Goal: Task Accomplishment & Management: Manage account settings

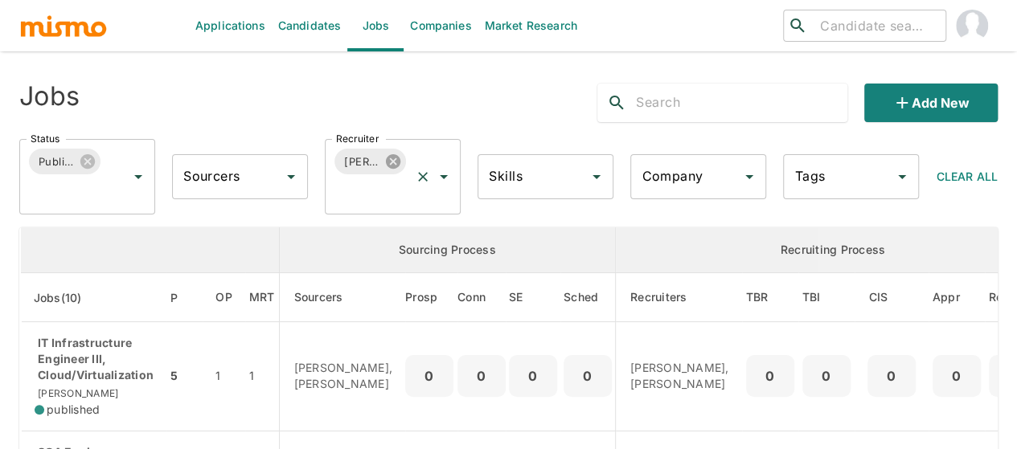
click at [394, 163] on icon at bounding box center [393, 161] width 14 height 14
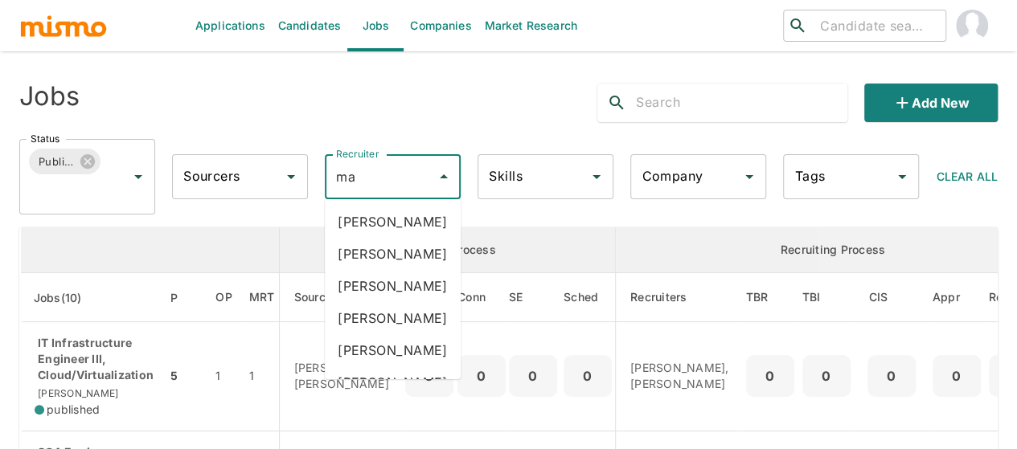
type input "mai"
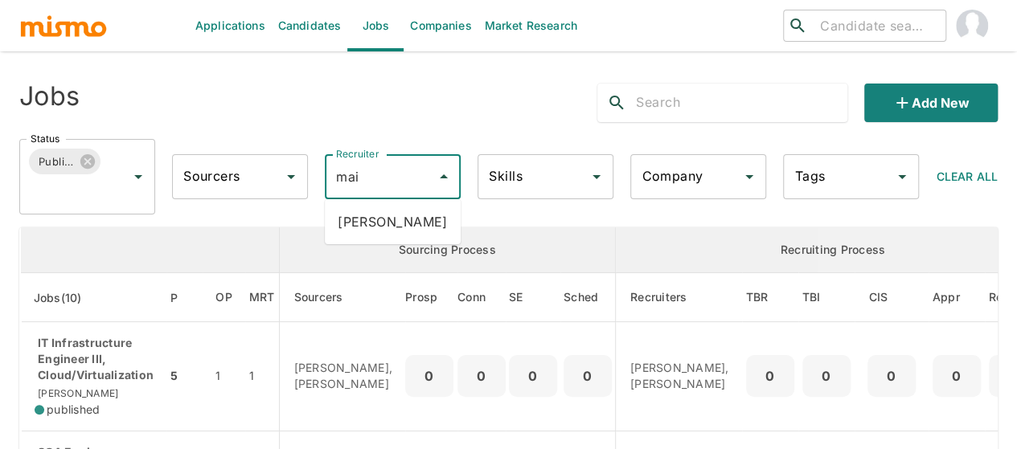
click at [367, 215] on li "Maia Reyes" at bounding box center [393, 222] width 136 height 32
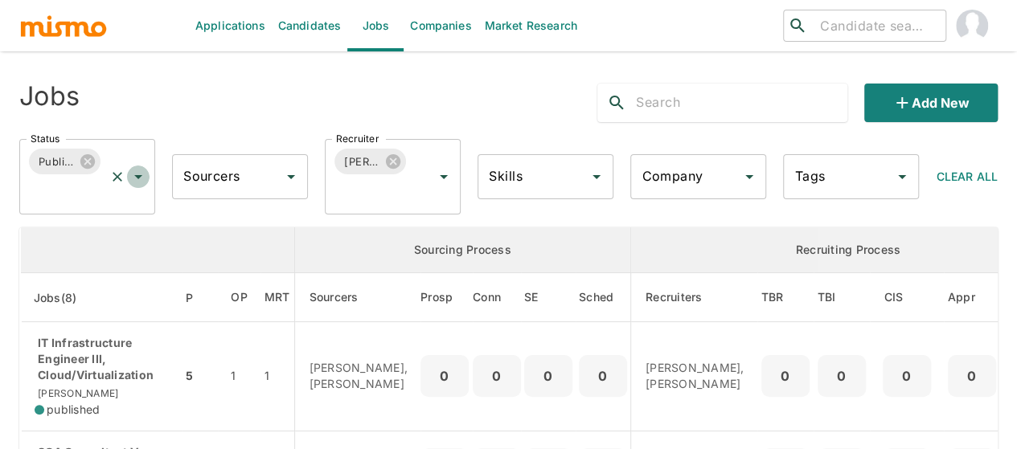
click at [145, 172] on icon "Open" at bounding box center [138, 176] width 19 height 19
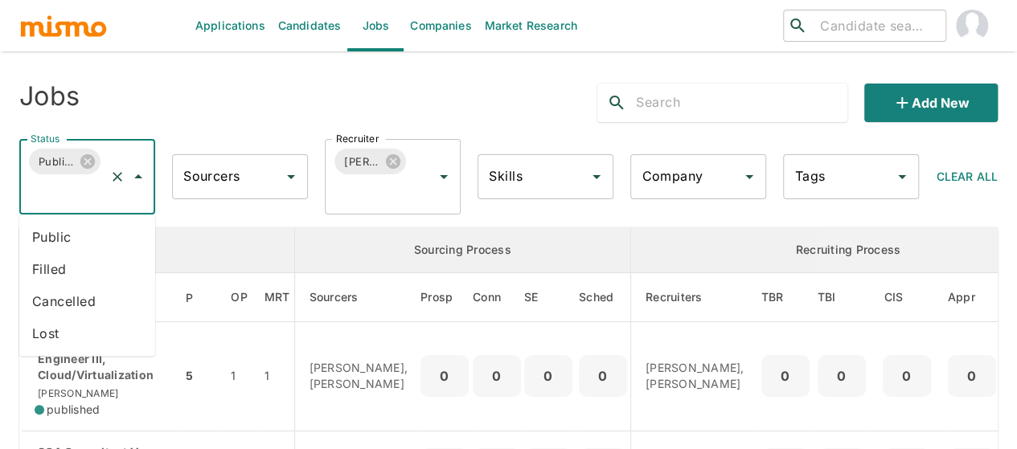
click at [58, 239] on li "Public" at bounding box center [87, 237] width 136 height 32
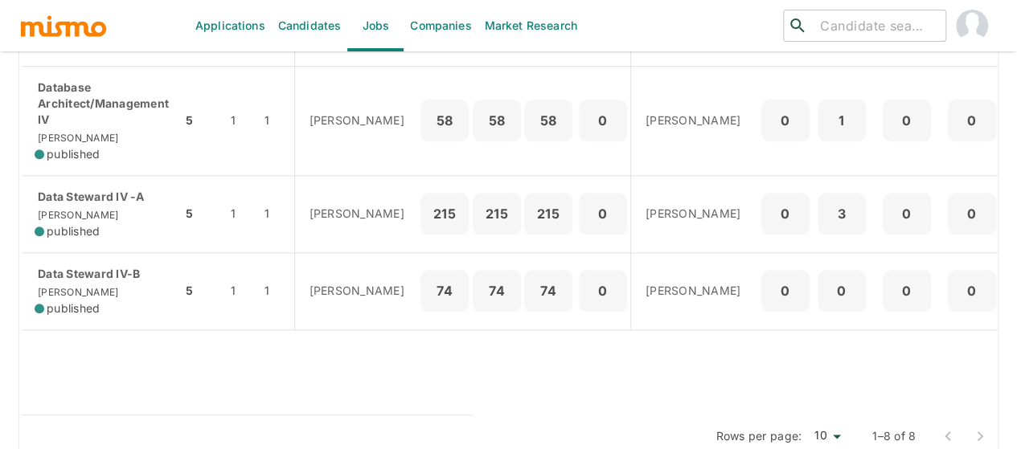
scroll to position [744, 0]
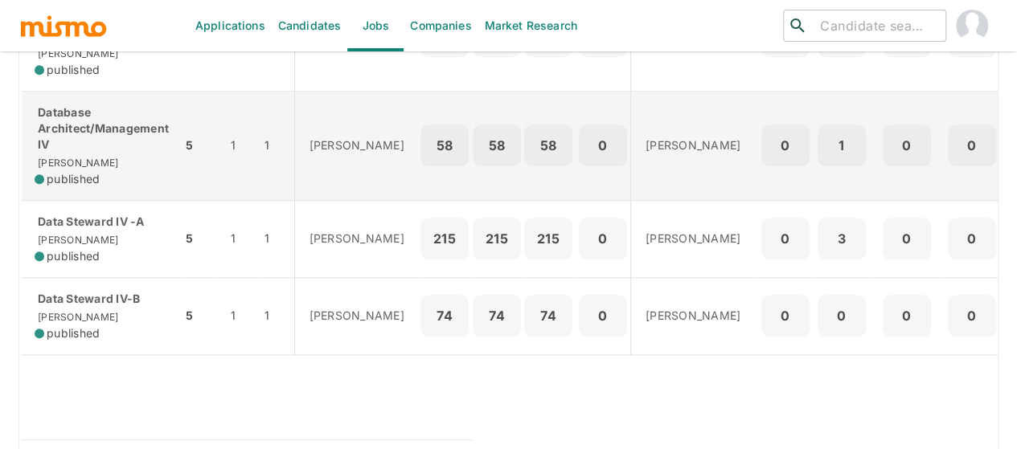
click at [74, 150] on p "Database Architect/Management IV" at bounding box center [102, 129] width 134 height 48
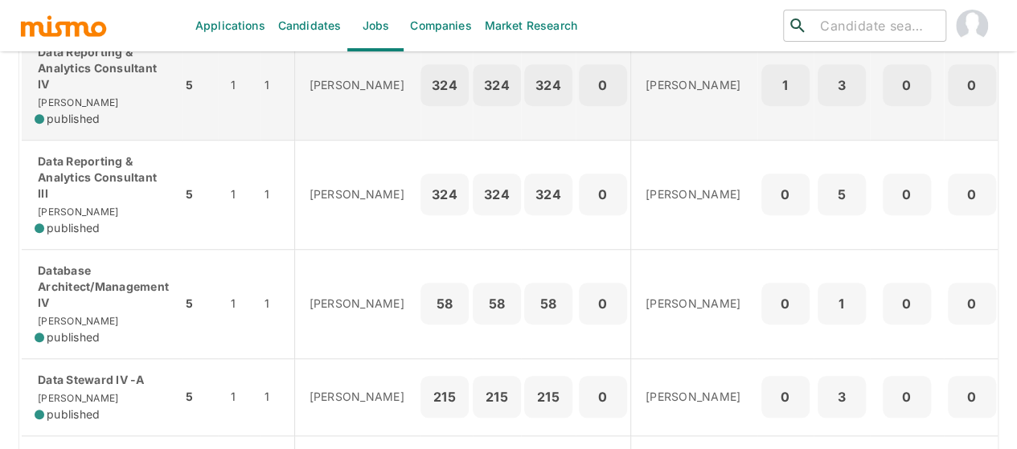
scroll to position [583, 0]
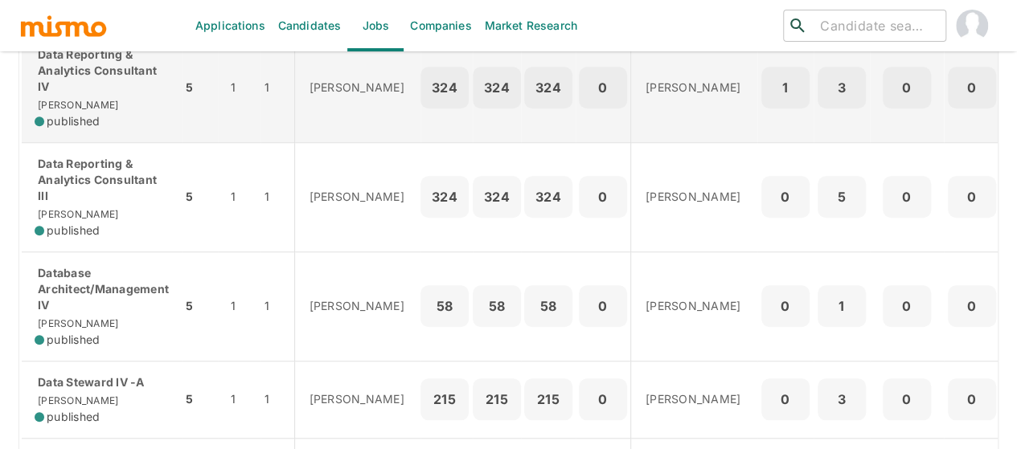
click at [82, 95] on p "Data Reporting & Analytics Consultant IV" at bounding box center [102, 71] width 134 height 48
click at [69, 95] on p "Data Reporting & Analytics Consultant IV" at bounding box center [102, 71] width 134 height 48
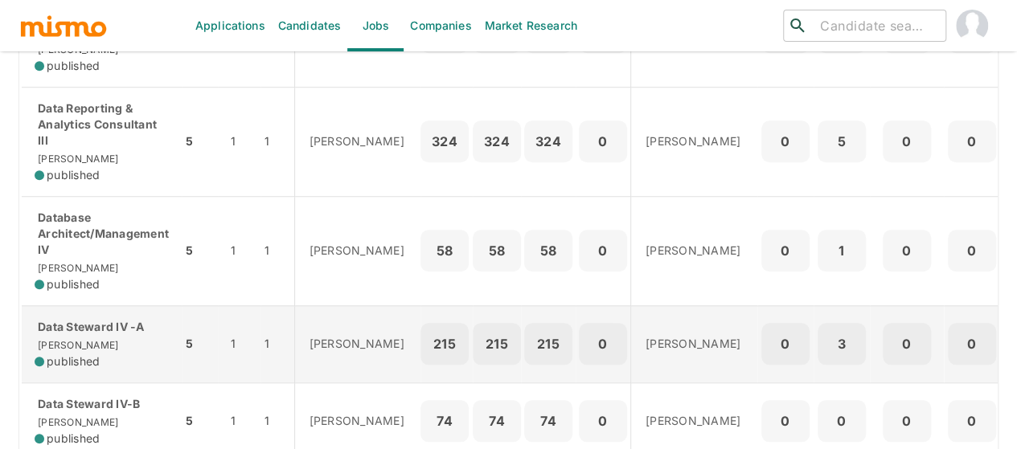
scroll to position [663, 0]
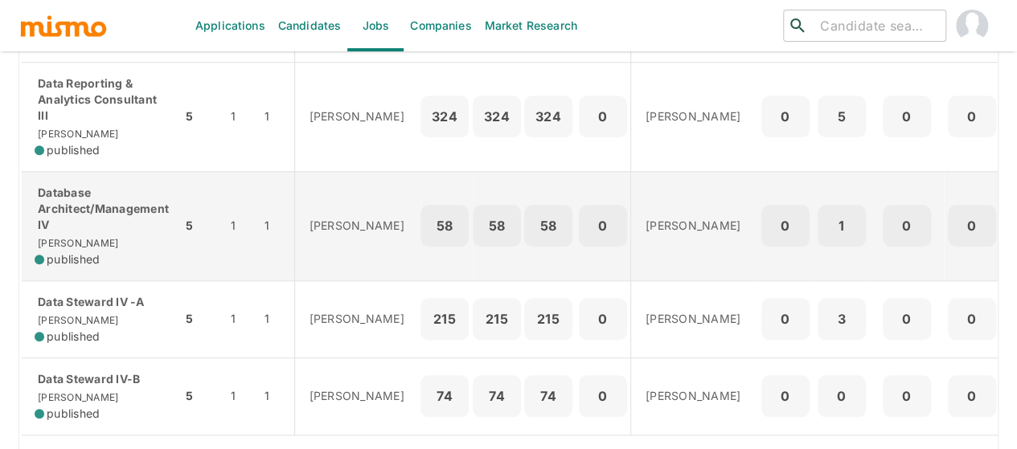
click at [80, 233] on p "Database Architect/Management IV" at bounding box center [102, 209] width 134 height 48
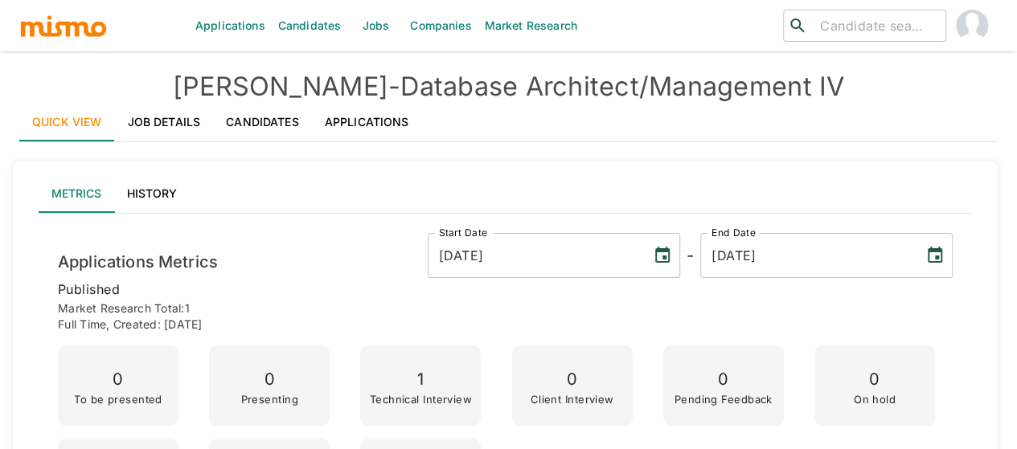
click at [162, 117] on link "Job Details" at bounding box center [164, 122] width 99 height 39
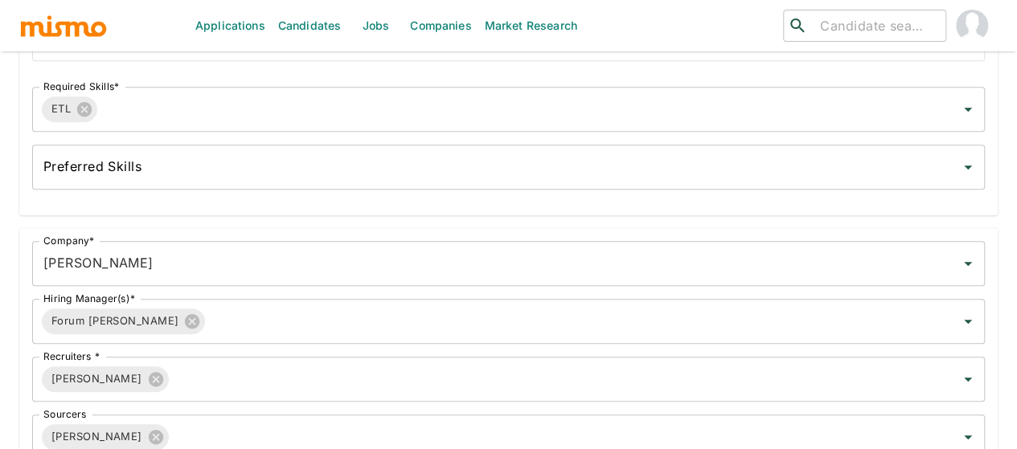
scroll to position [563, 0]
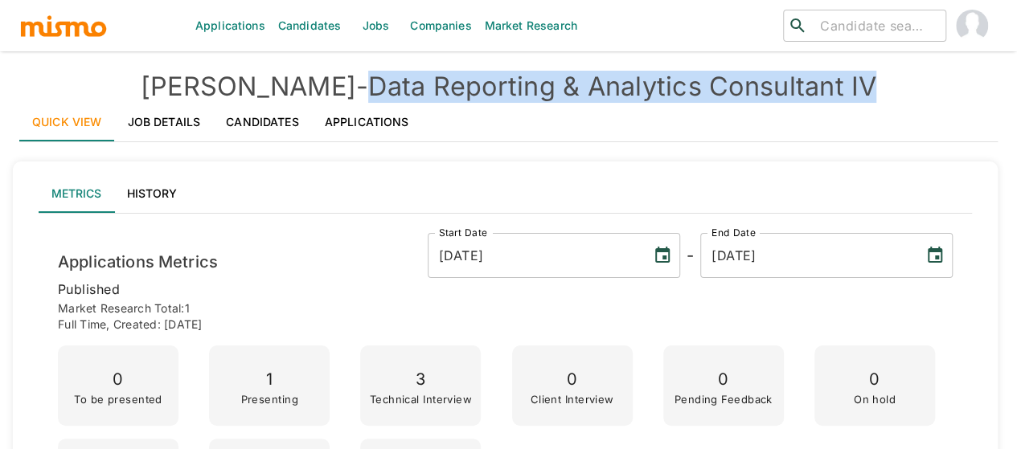
drag, startPoint x: 844, startPoint y: 80, endPoint x: 312, endPoint y: 83, distance: 532.2
click at [312, 83] on h4 "Kaiser - Data Reporting & Analytics Consultant IV" at bounding box center [508, 87] width 978 height 32
copy h4 "Data Reporting & Analytics Consultant IV"
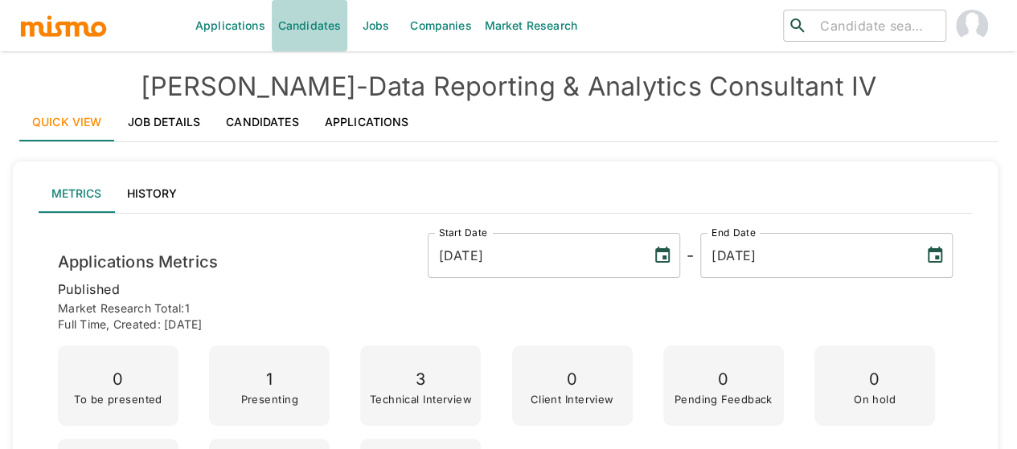
click at [323, 29] on link "Candidates" at bounding box center [310, 25] width 76 height 51
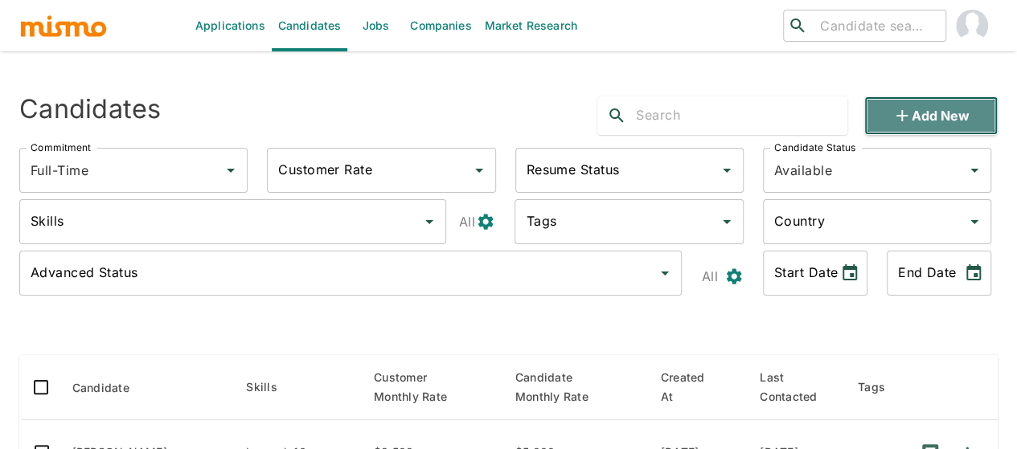
click at [879, 128] on button "Add new" at bounding box center [930, 115] width 133 height 39
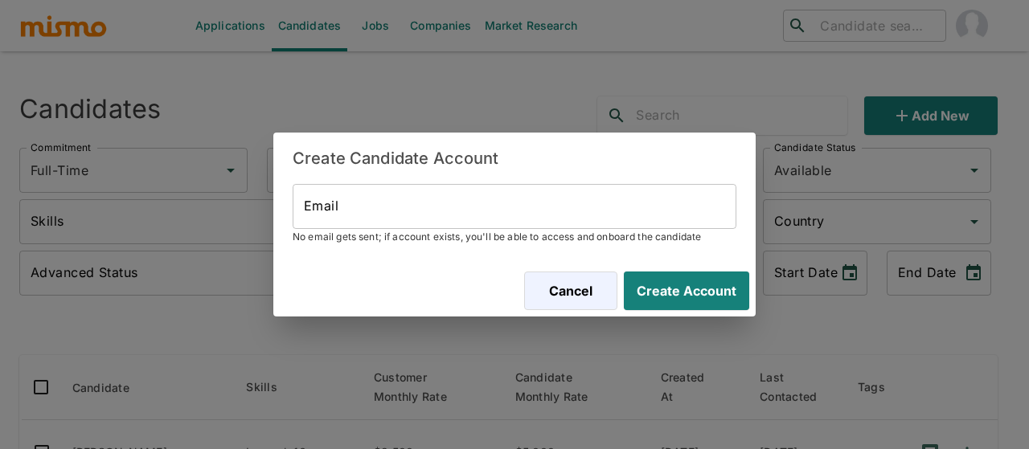
click at [354, 210] on input "Email" at bounding box center [515, 206] width 444 height 45
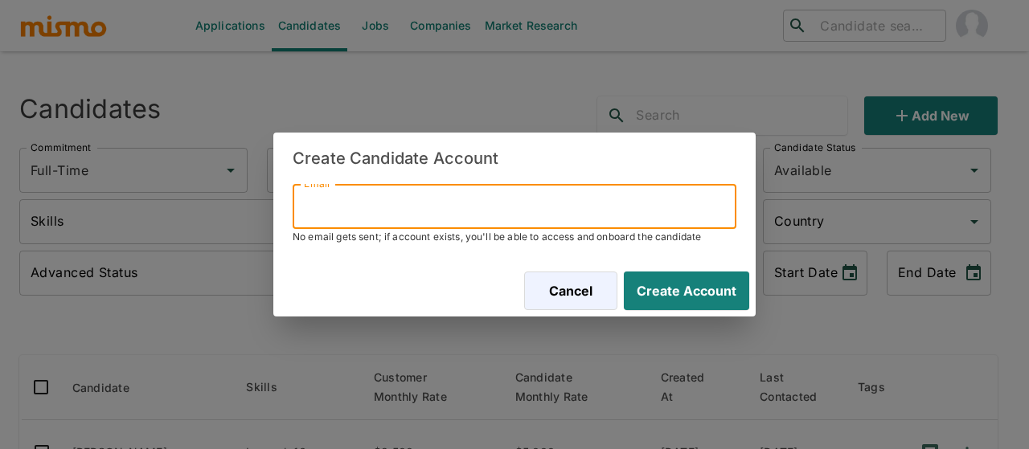
paste input "manumiranda100@gmail.com"
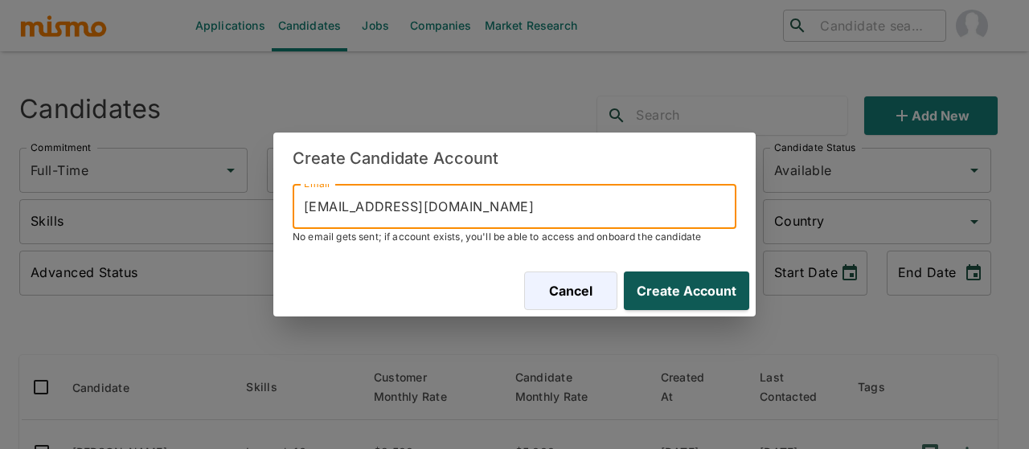
type input "manumiranda100@gmail.com"
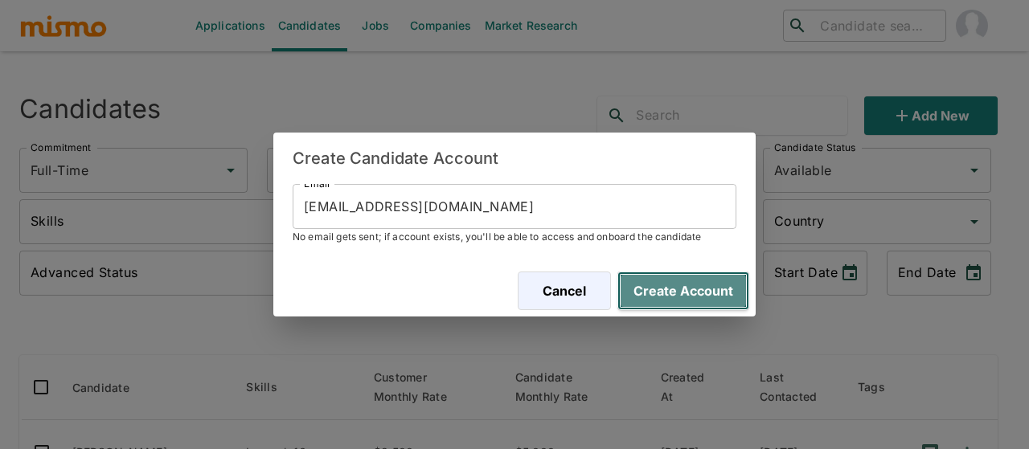
click at [669, 295] on button "Create Account" at bounding box center [683, 291] width 132 height 39
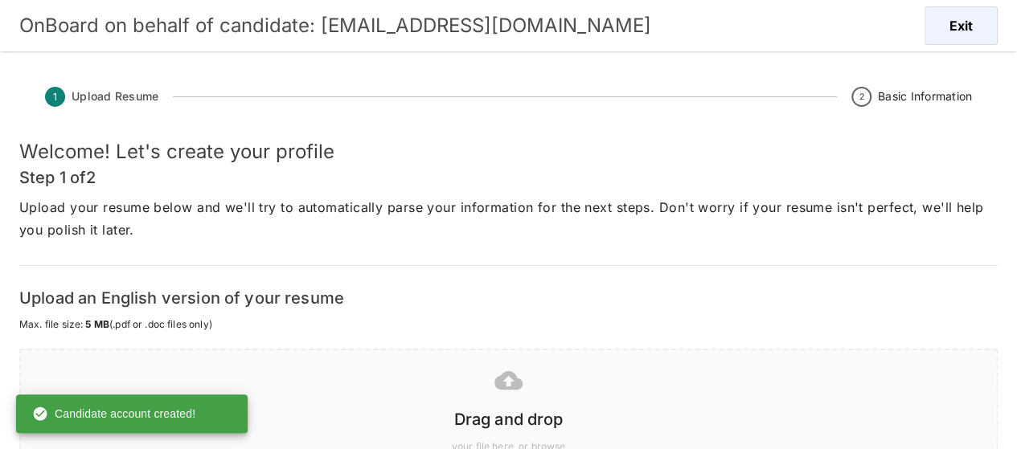
click at [500, 399] on div at bounding box center [505, 380] width 949 height 40
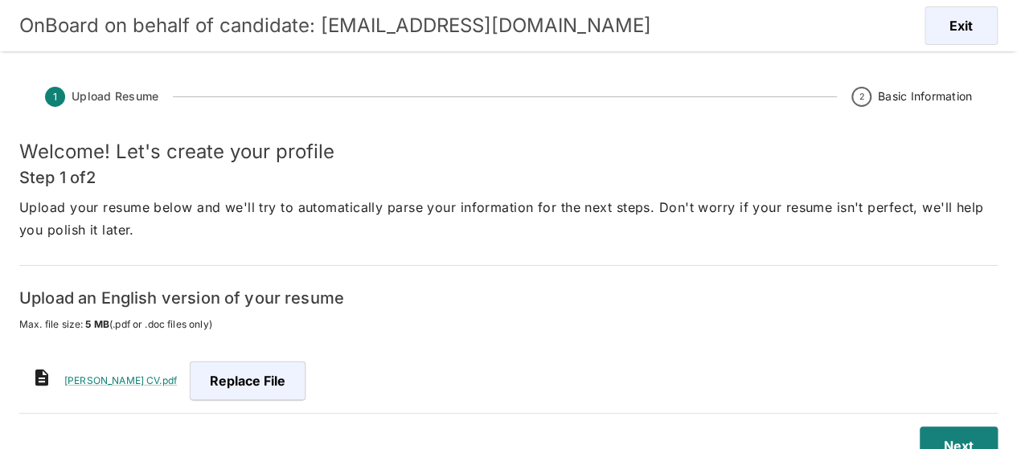
scroll to position [39, 0]
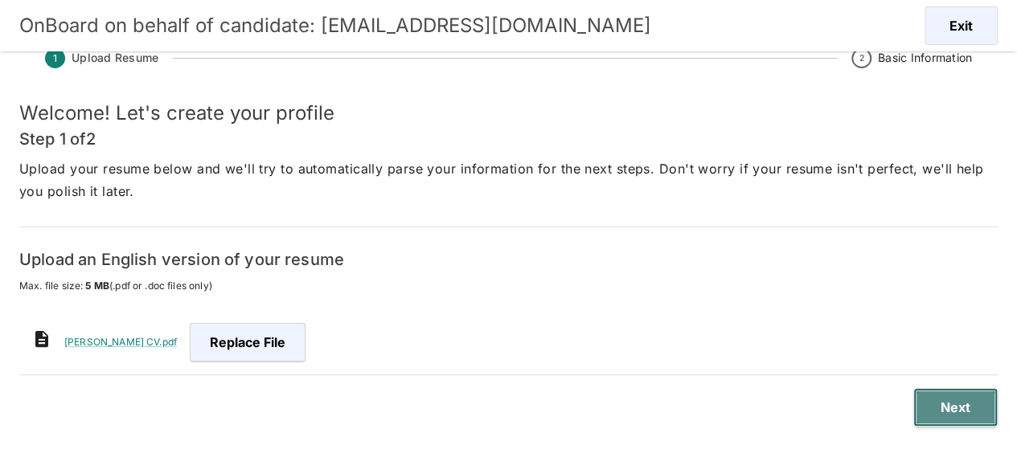
click at [965, 409] on button "Next" at bounding box center [955, 407] width 84 height 39
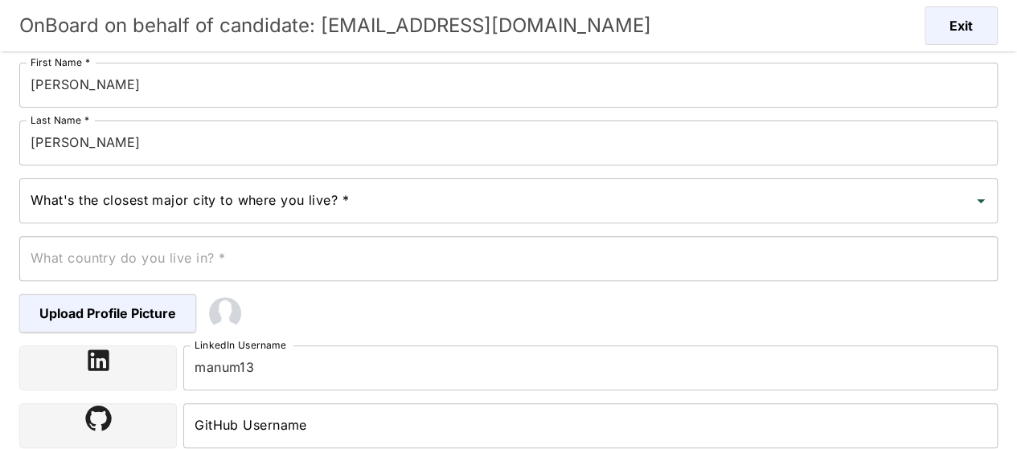
scroll to position [199, 0]
click at [245, 195] on input "What's the closest major city to where you live? *" at bounding box center [497, 200] width 940 height 31
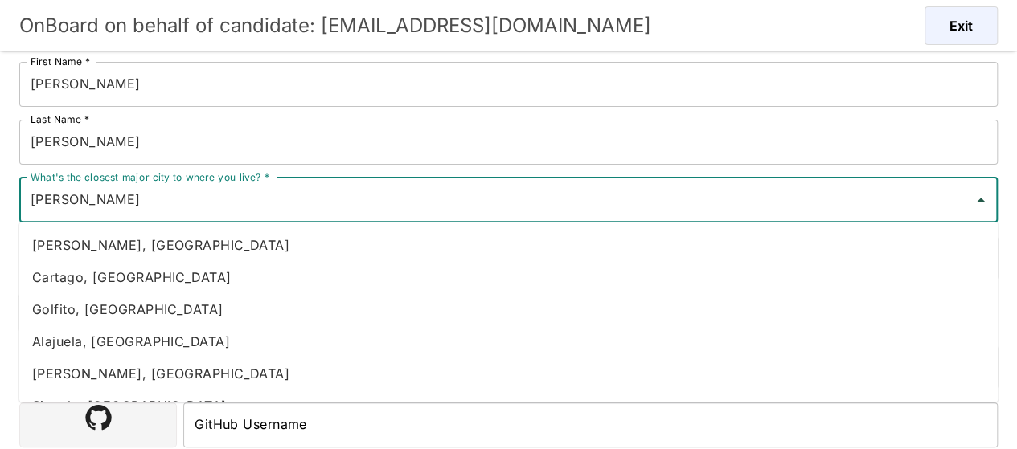
click at [182, 233] on li "Heredia, Costa Rica" at bounding box center [508, 245] width 978 height 32
type input "Heredia, Costa Rica"
type input "Costa Rica"
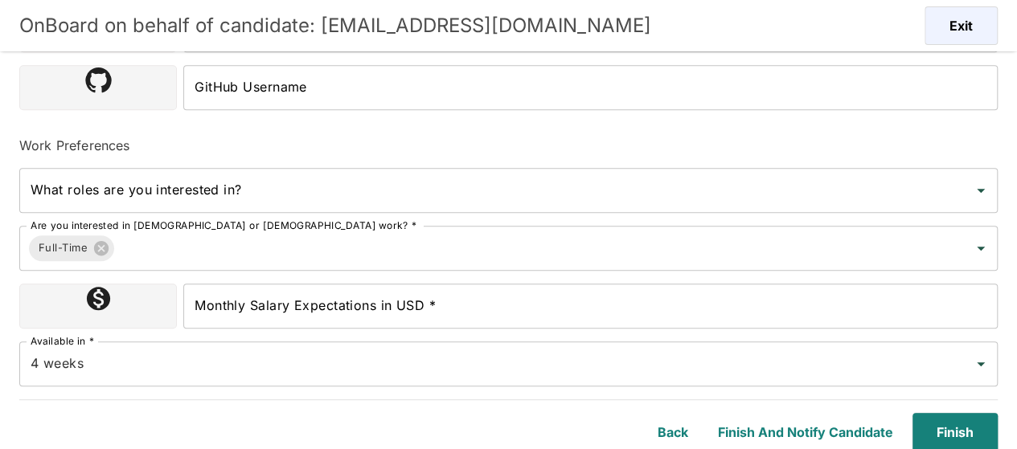
scroll to position [539, 0]
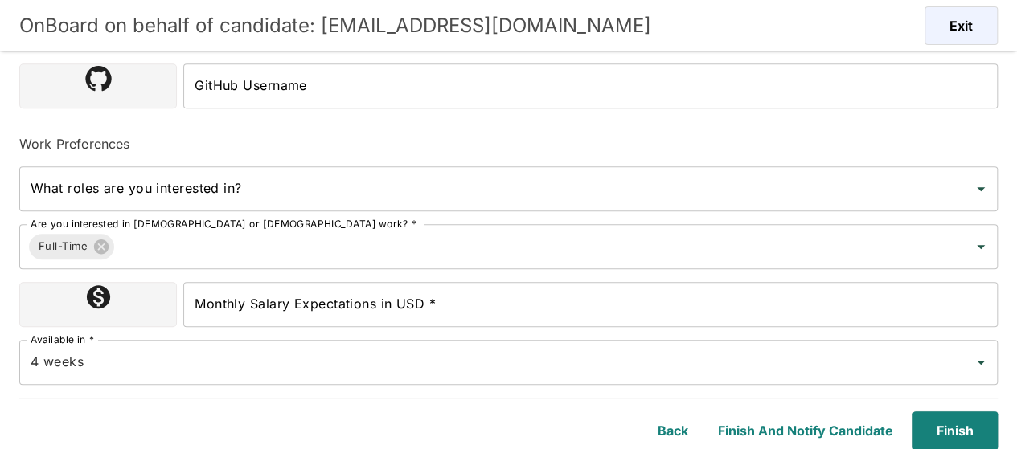
type input "Heredia, Costa Rica"
click at [265, 305] on input "Monthly Salary Expectations in USD *" at bounding box center [590, 304] width 814 height 45
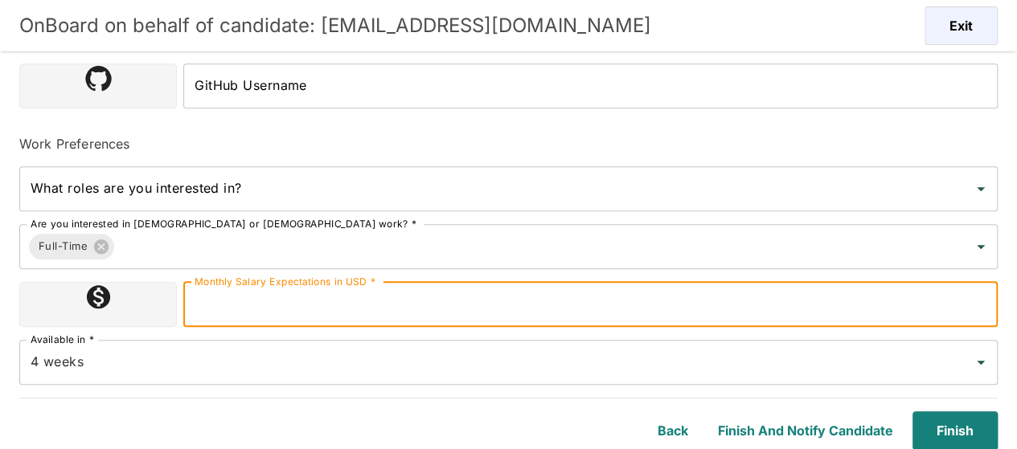
type input "2300000"
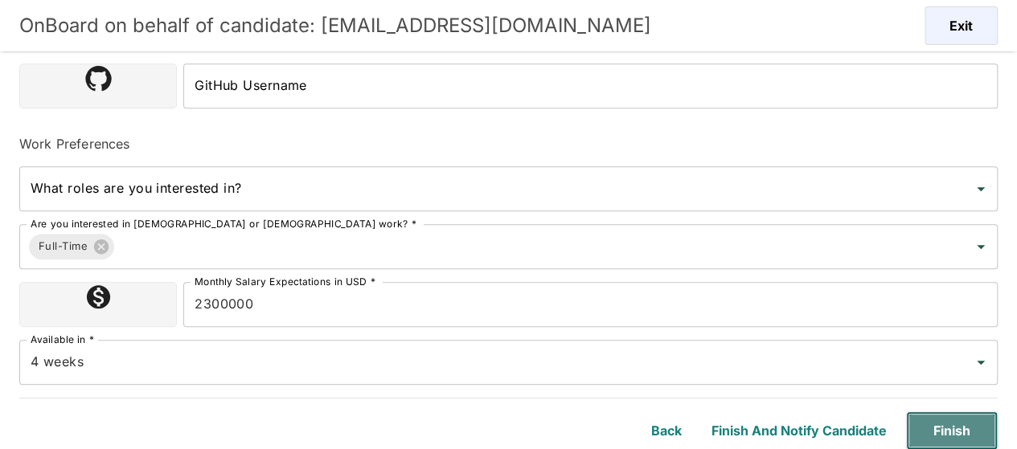
click at [936, 422] on button "Finish" at bounding box center [952, 431] width 92 height 39
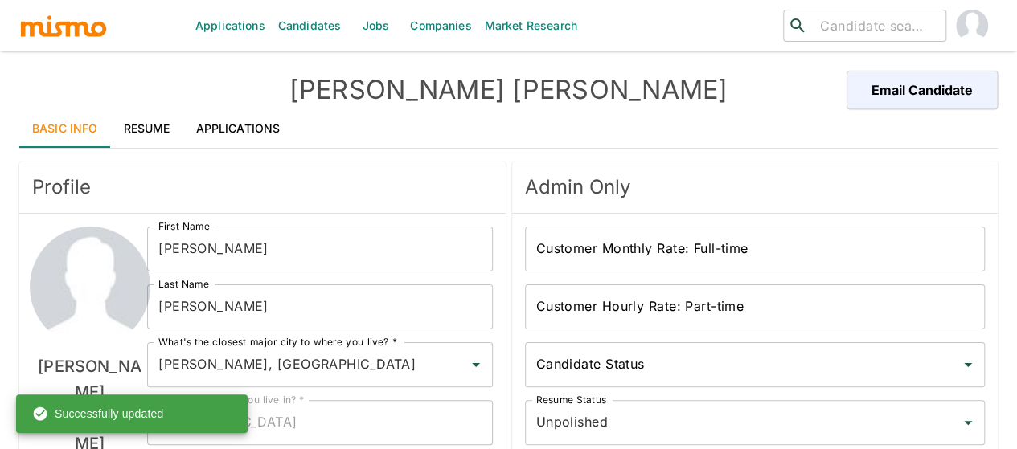
click at [241, 132] on link "Applications" at bounding box center [238, 128] width 110 height 39
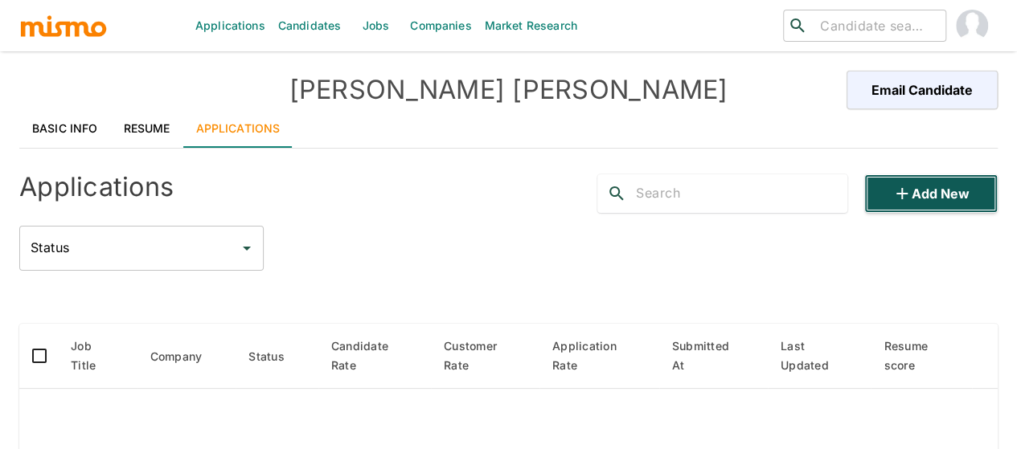
click at [941, 192] on button "Add new" at bounding box center [930, 193] width 133 height 39
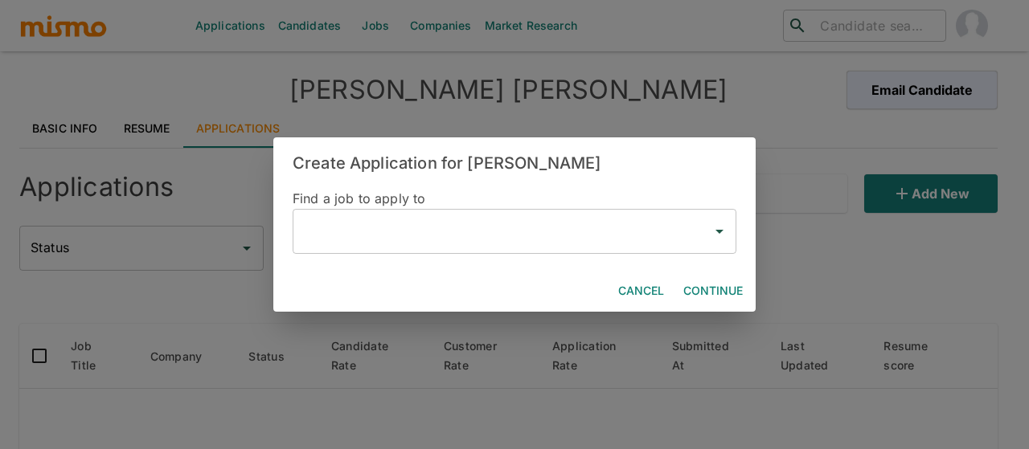
click at [384, 229] on input "text" at bounding box center [502, 231] width 405 height 31
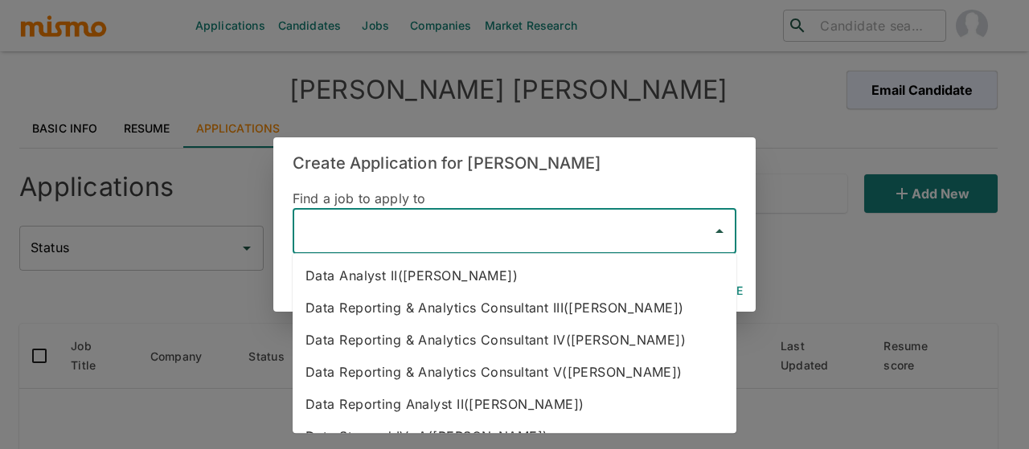
click at [453, 337] on li "Data Reporting & Analytics Consultant IV(Kaiser)" at bounding box center [515, 340] width 444 height 32
type input "Data Reporting & Analytics Consultant IV(Kaiser)"
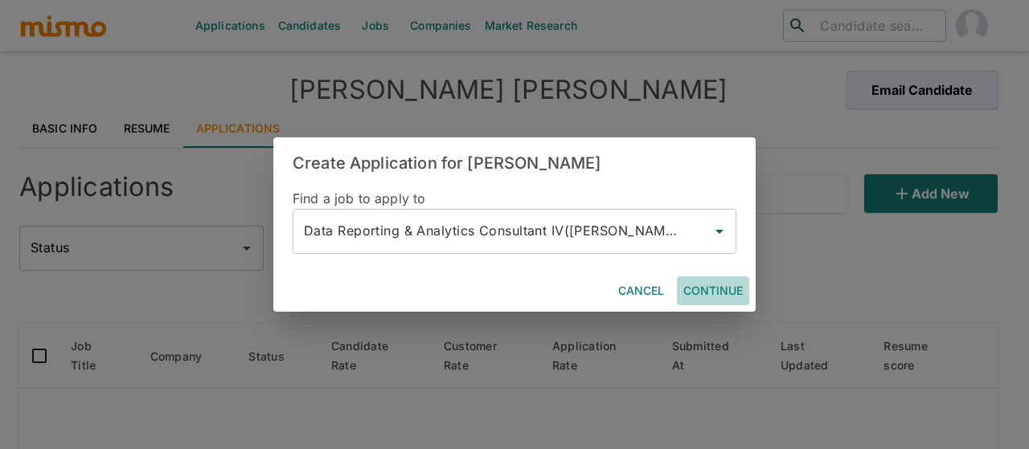
click at [704, 292] on button "Continue" at bounding box center [713, 292] width 72 height 30
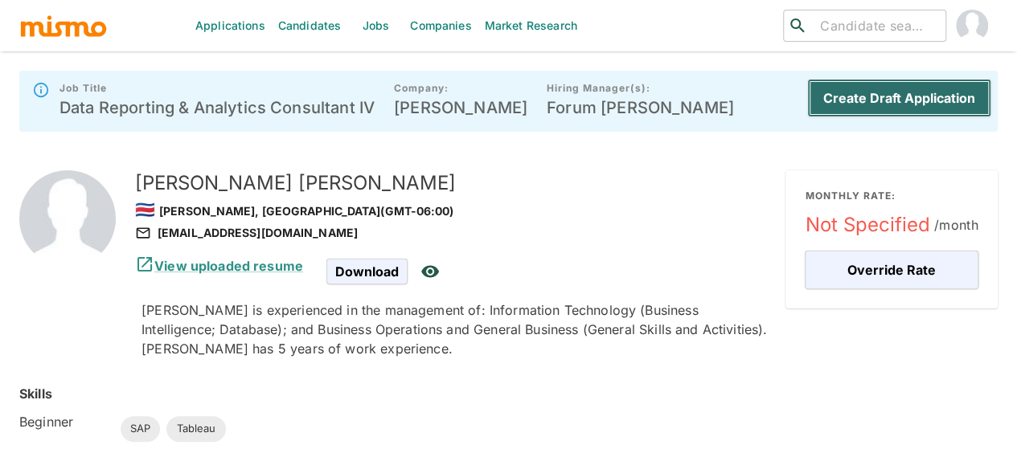
drag, startPoint x: 881, startPoint y: 94, endPoint x: 468, endPoint y: 127, distance: 414.5
click at [881, 93] on button "Create Draft Application" at bounding box center [899, 98] width 184 height 39
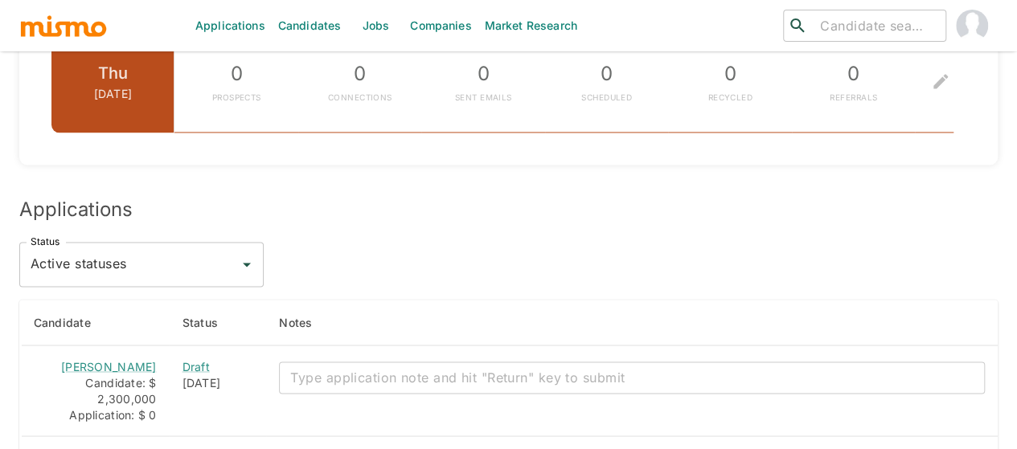
scroll to position [1330, 0]
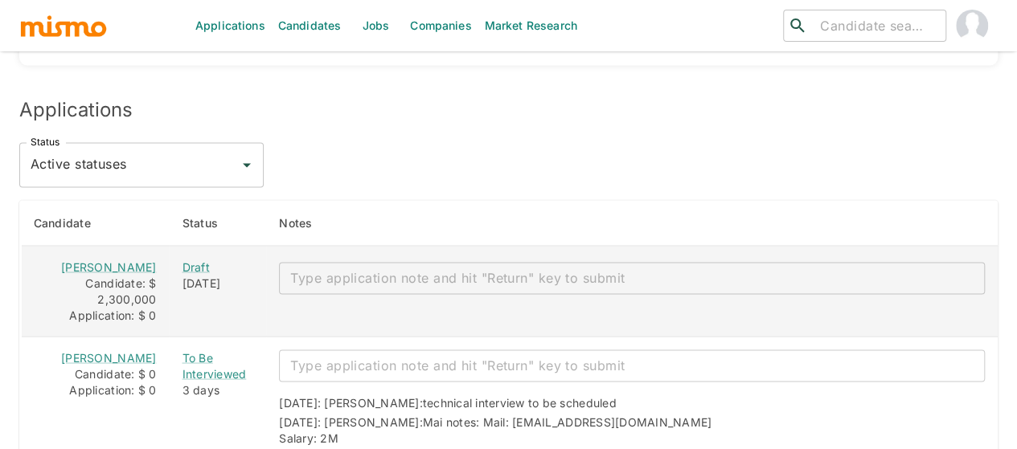
click at [294, 269] on textarea "enhanced table" at bounding box center [631, 278] width 683 height 18
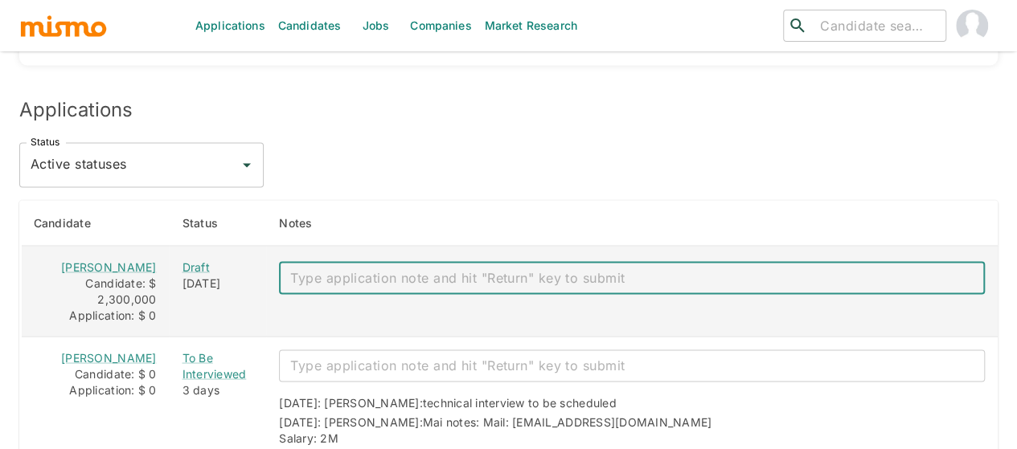
paste textarea "Mail: [EMAIL_ADDRESS][DOMAIN_NAME] Salary: 2,5 Bachelor: yes Notice:2 weeks ID:…"
type textarea "Mail: [EMAIL_ADDRESS][DOMAIN_NAME] Salary: 2,5 Bachelor: yes Notice:2 weeks ID:…"
type textarea "technical interview to be scheduled"
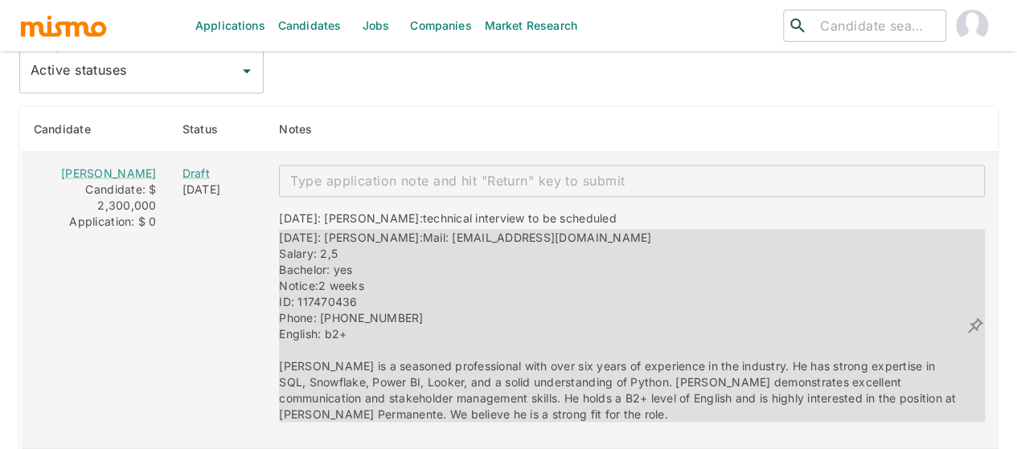
scroll to position [1447, 0]
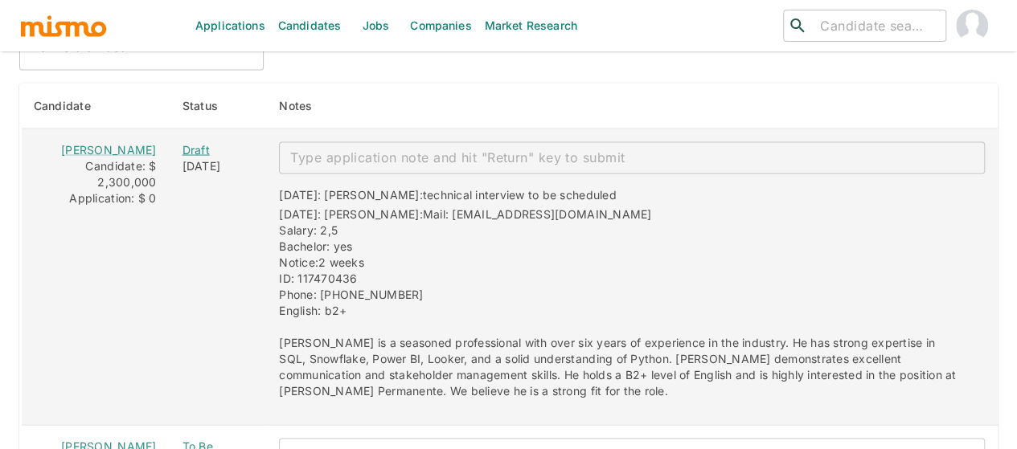
click at [182, 141] on div "Draft" at bounding box center [218, 149] width 72 height 16
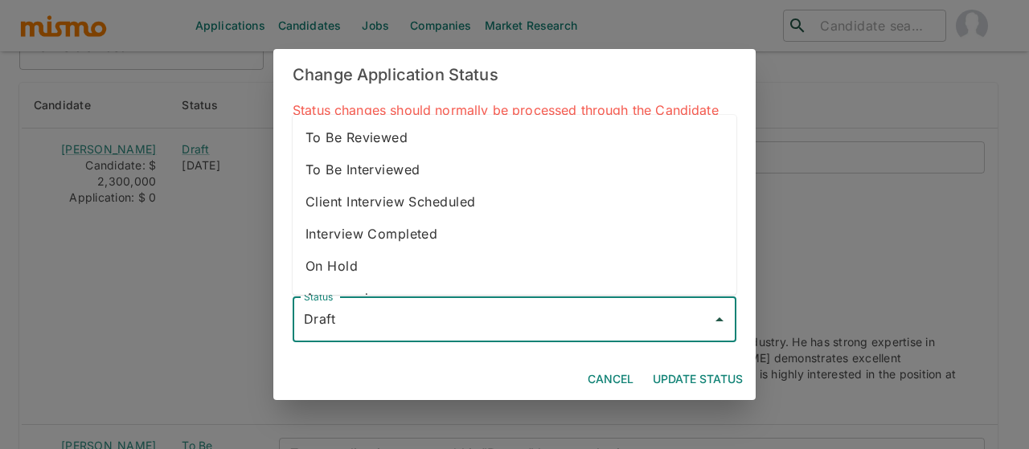
click at [346, 323] on input "Draft" at bounding box center [502, 320] width 405 height 31
click at [412, 170] on li "To Be Interviewed" at bounding box center [515, 170] width 444 height 32
type input "To Be Interviewed"
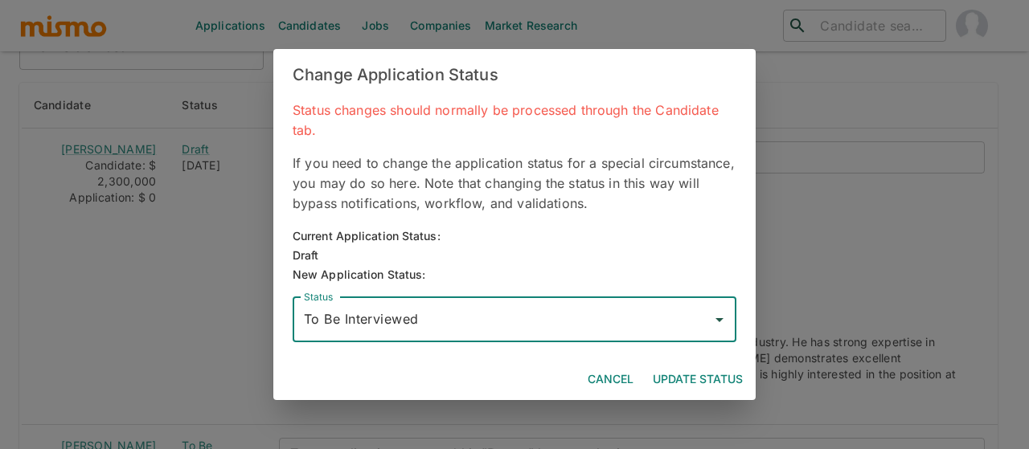
click at [697, 381] on button "Update Status" at bounding box center [697, 380] width 103 height 30
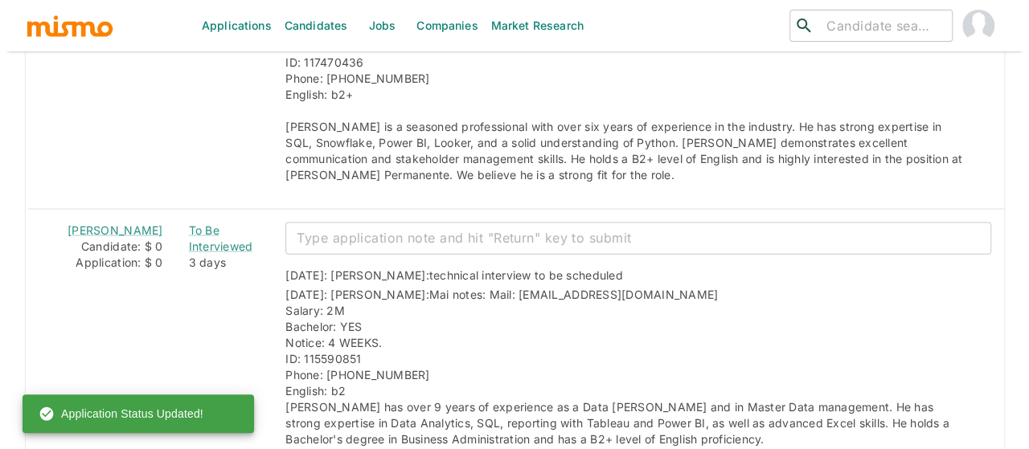
scroll to position [1688, 0]
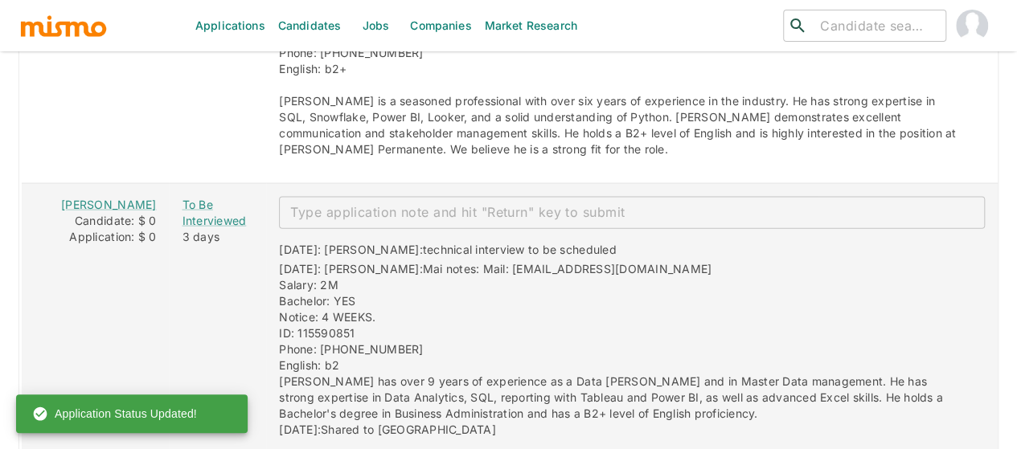
click at [342, 203] on textarea "enhanced table" at bounding box center [631, 212] width 683 height 18
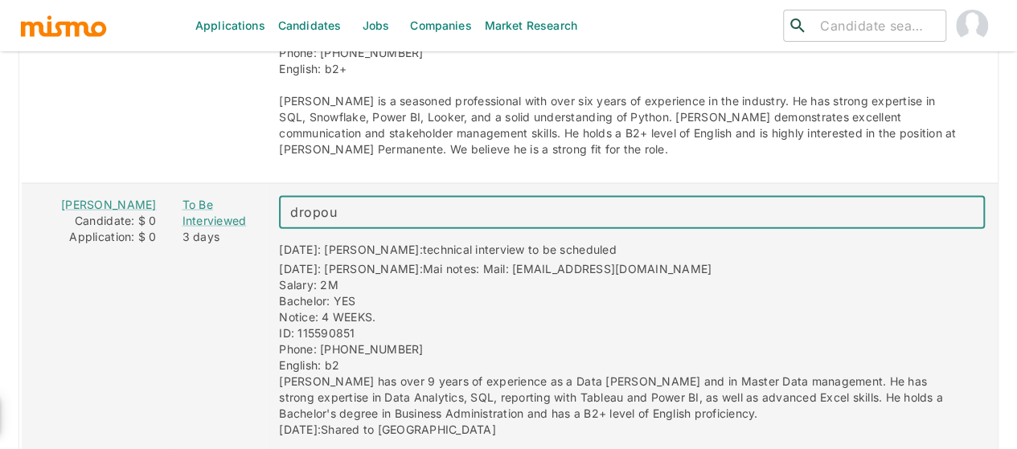
type textarea "dropout"
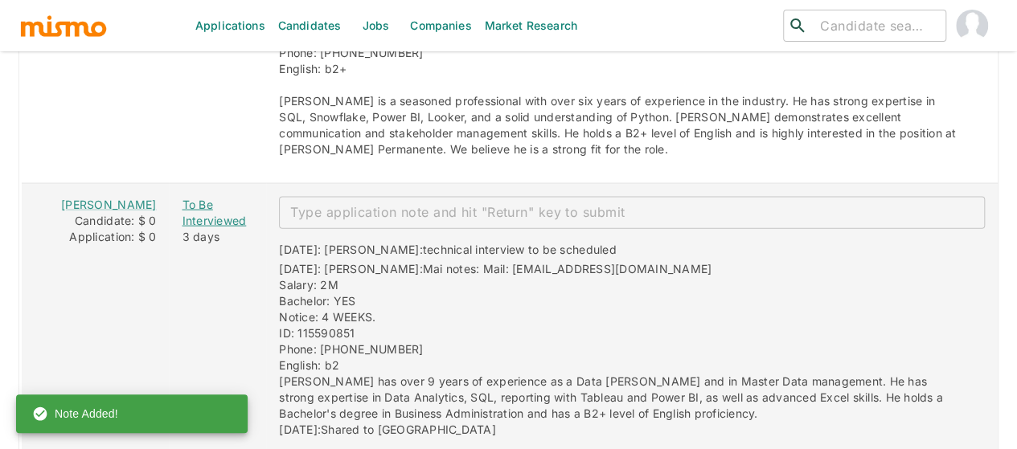
click at [188, 197] on div "To Be Interviewed" at bounding box center [218, 213] width 72 height 32
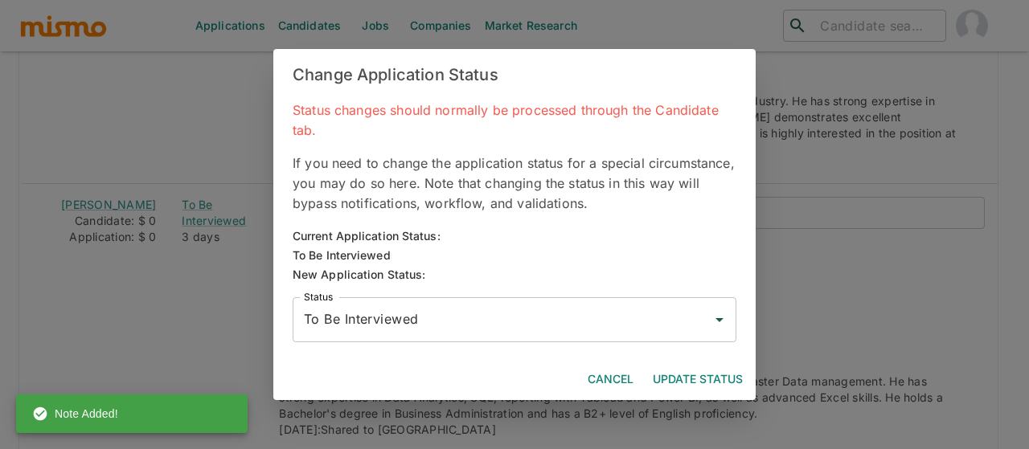
click at [349, 316] on input "To Be Interviewed" at bounding box center [502, 320] width 405 height 31
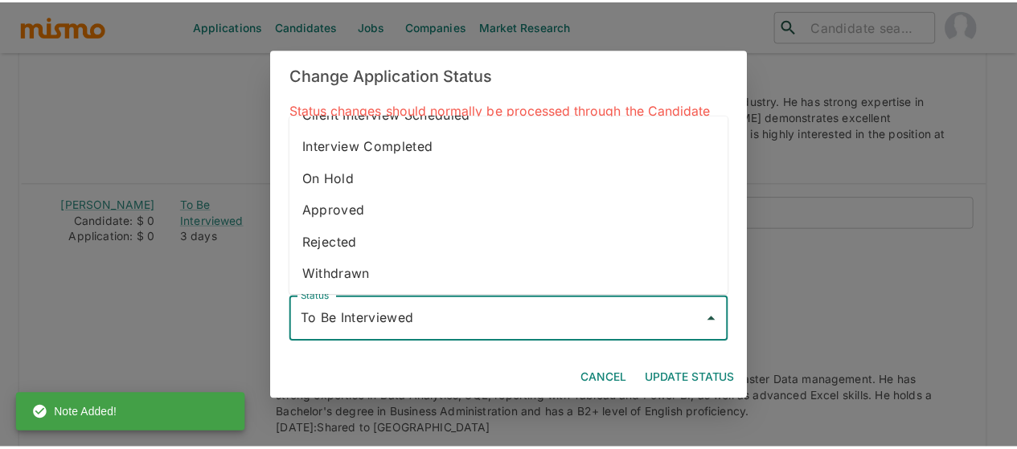
scroll to position [90, 0]
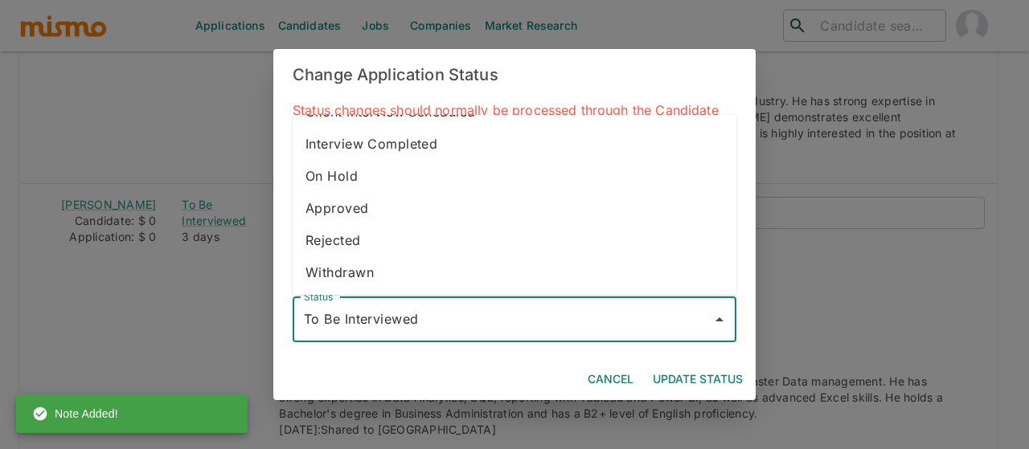
click at [370, 278] on li "Withdrawn" at bounding box center [515, 272] width 444 height 32
type input "Withdrawn"
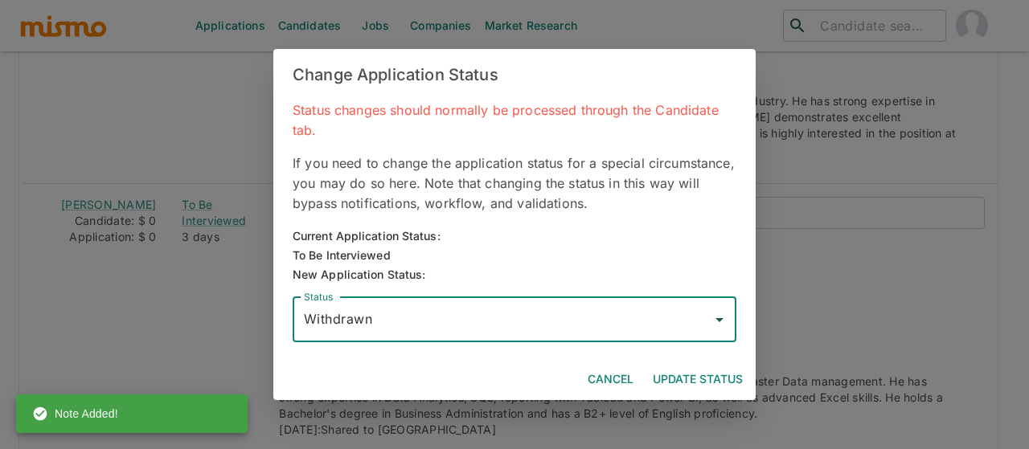
click at [703, 372] on button "Update Status" at bounding box center [697, 380] width 103 height 30
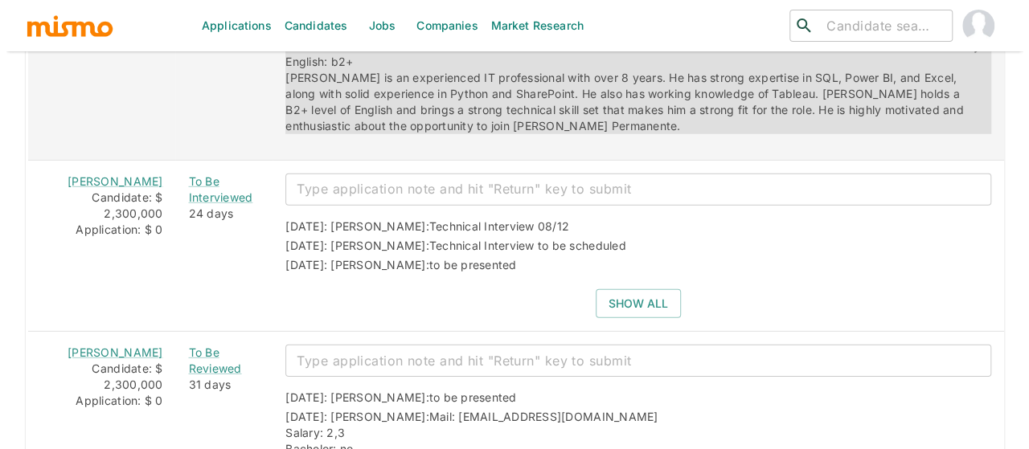
scroll to position [2331, 0]
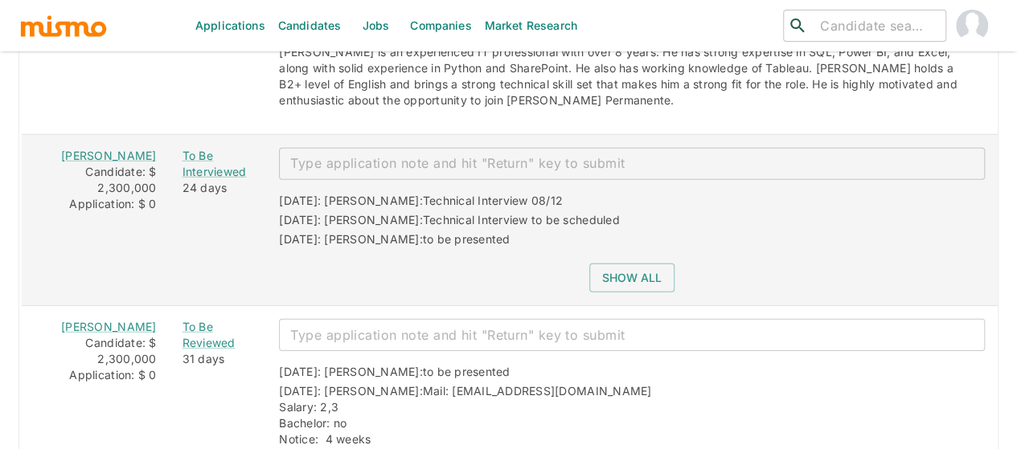
click at [328, 154] on textarea "enhanced table" at bounding box center [631, 163] width 683 height 18
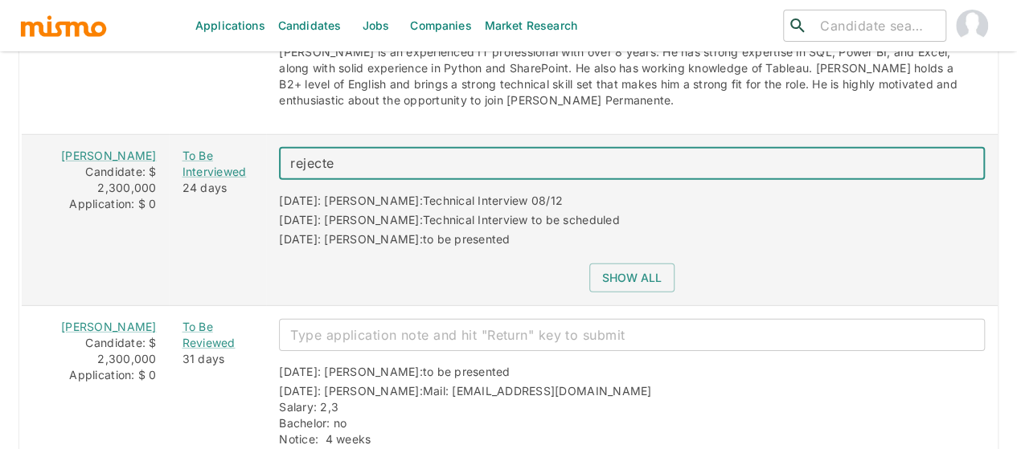
type textarea "rejected"
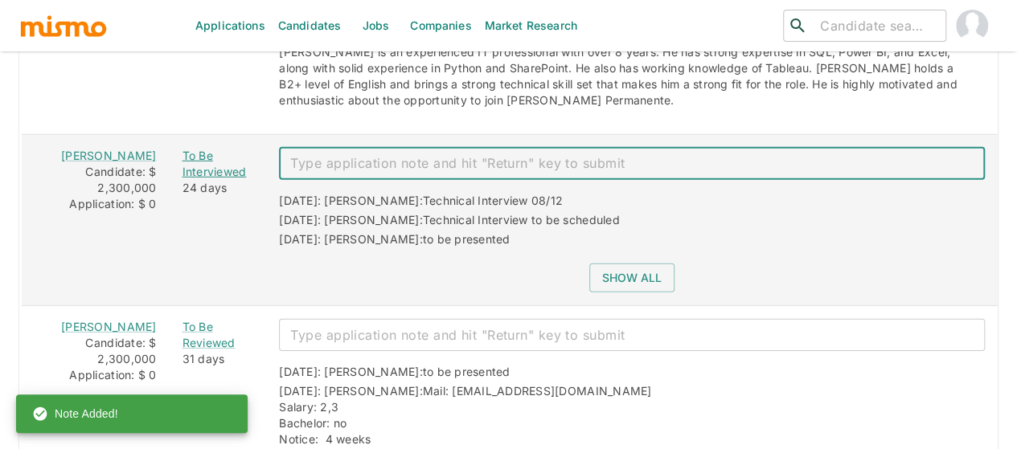
click at [182, 148] on div "To Be Interviewed" at bounding box center [218, 164] width 72 height 32
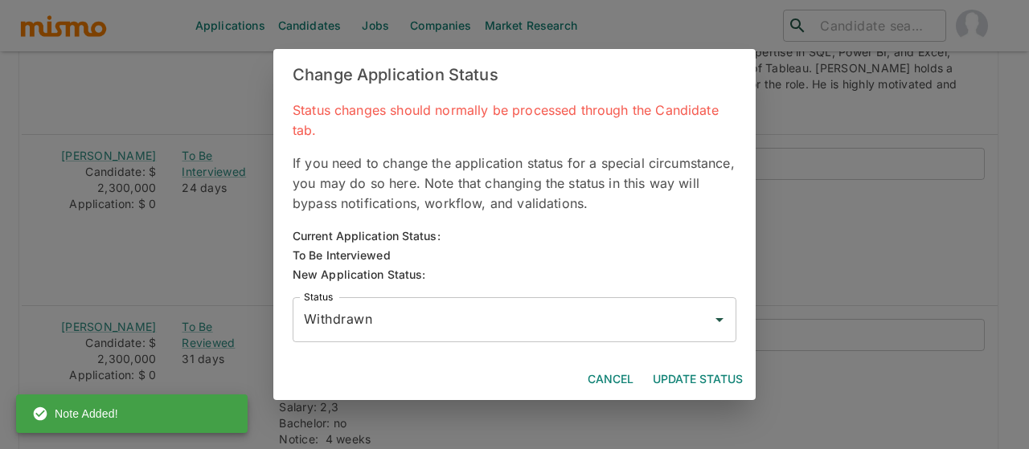
click at [360, 319] on input "Withdrawn" at bounding box center [502, 320] width 405 height 31
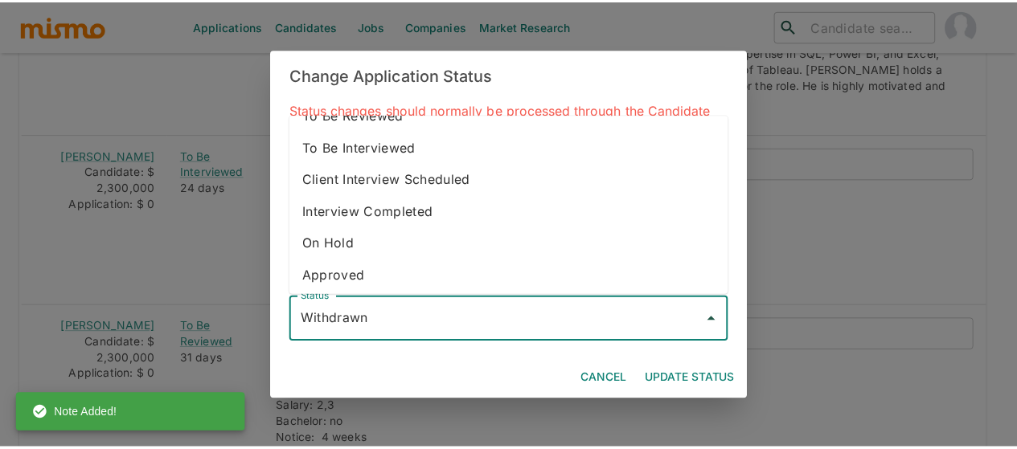
scroll to position [90, 0]
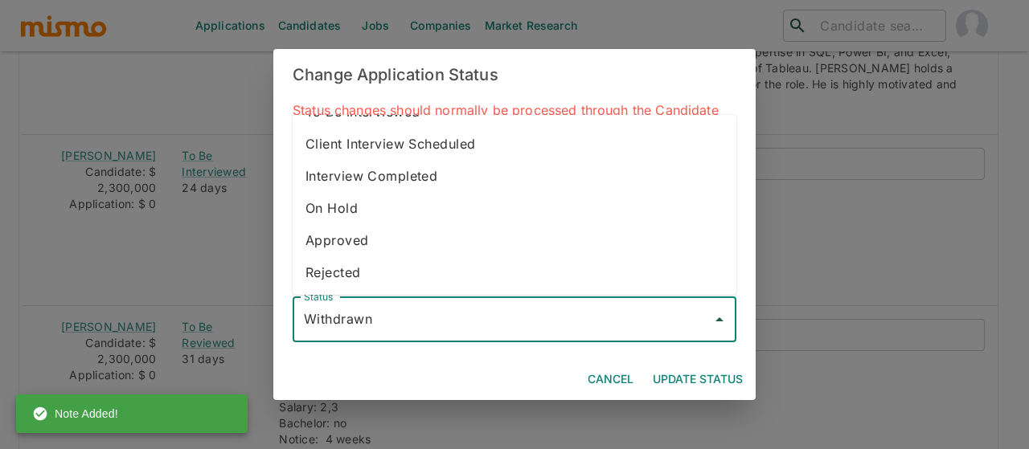
click at [367, 275] on li "Rejected" at bounding box center [515, 272] width 444 height 32
type input "Rejected"
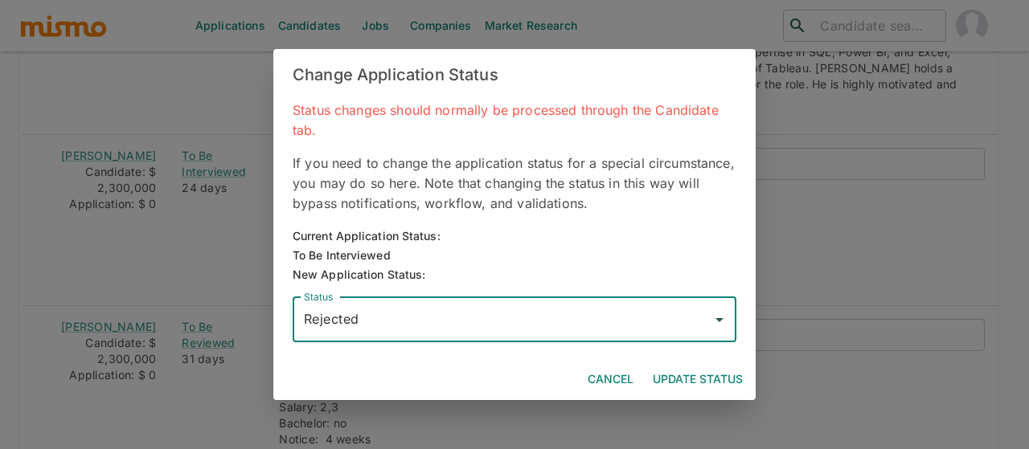
click at [678, 379] on button "Update Status" at bounding box center [697, 380] width 103 height 30
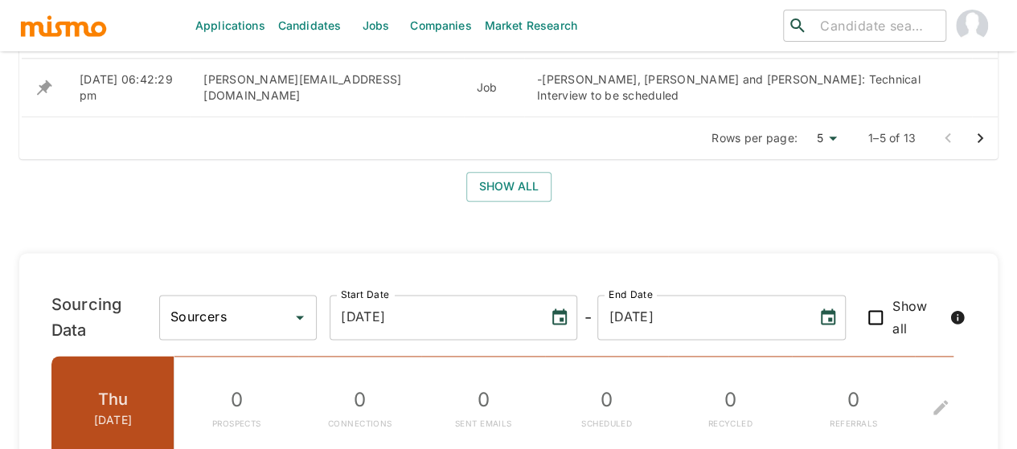
scroll to position [885, 0]
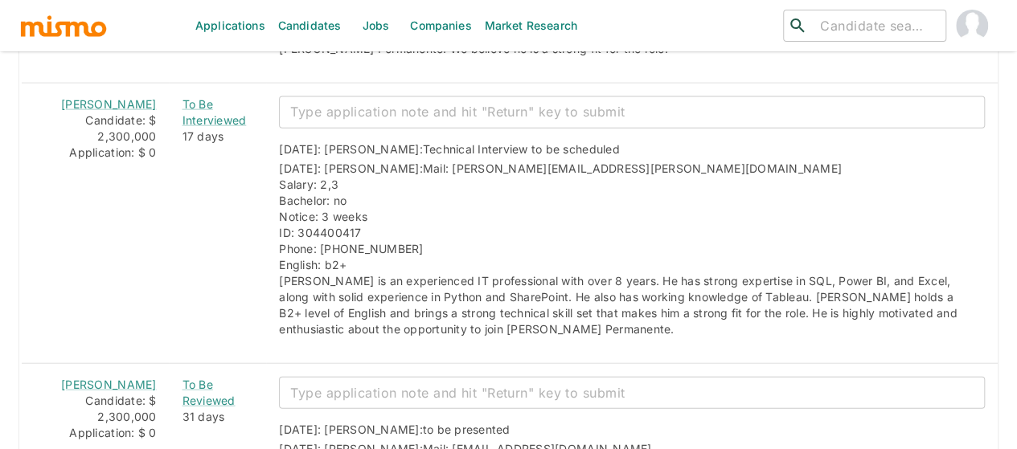
scroll to position [1688, 0]
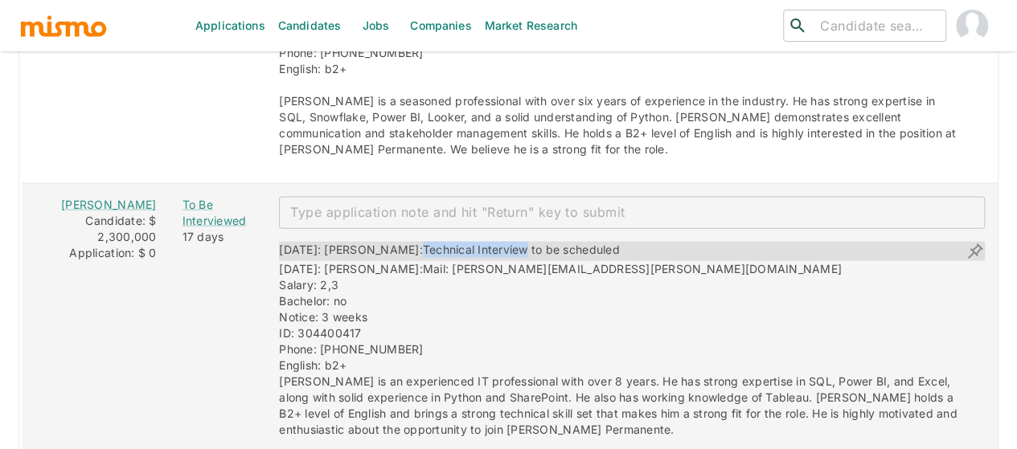
drag, startPoint x: 478, startPoint y: 194, endPoint x: 371, endPoint y: 196, distance: 106.9
click at [423, 243] on span "Technical Interview to be scheduled" at bounding box center [521, 250] width 197 height 14
copy span "Technical Interview"
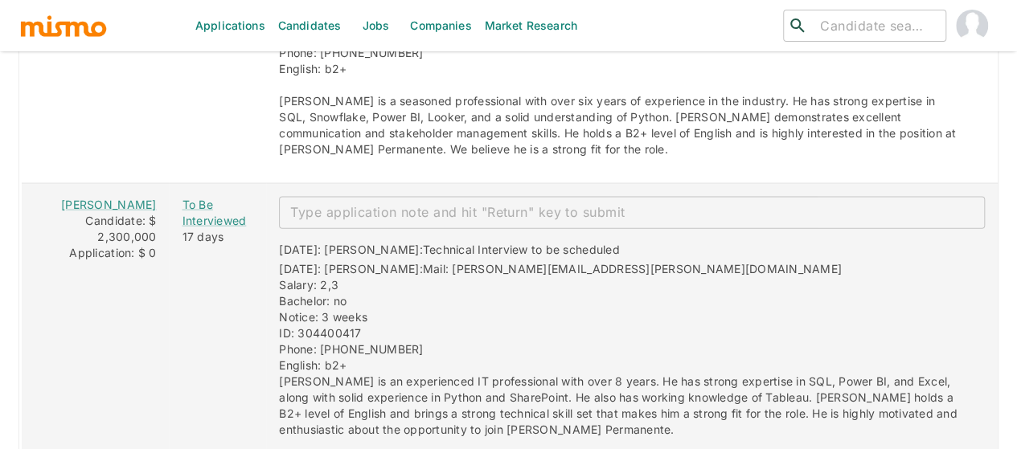
click at [325, 203] on textarea "enhanced table" at bounding box center [631, 212] width 683 height 18
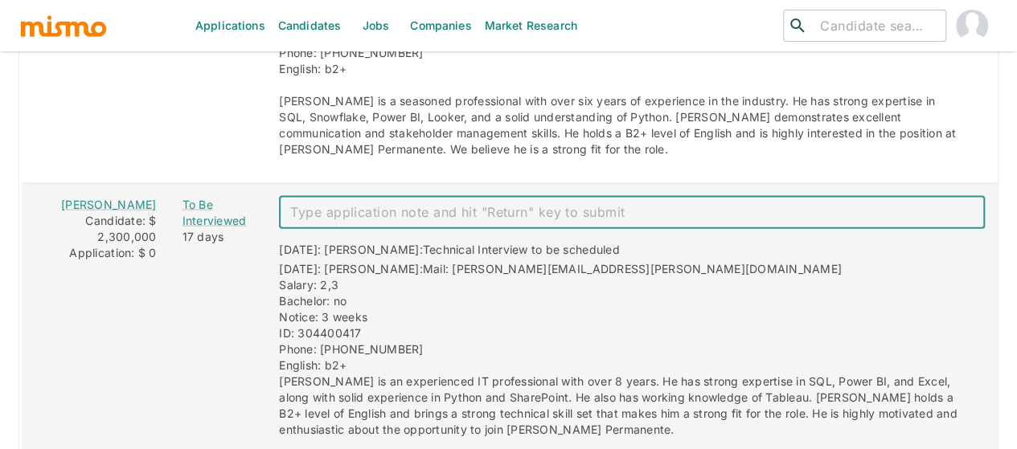
paste textarea "Technical Interview"
click at [420, 203] on textarea "Technical Interview" at bounding box center [631, 212] width 683 height 18
click at [424, 203] on textarea "Technical Interview" at bounding box center [631, 212] width 683 height 18
type textarea "Technical Interview 08/19"
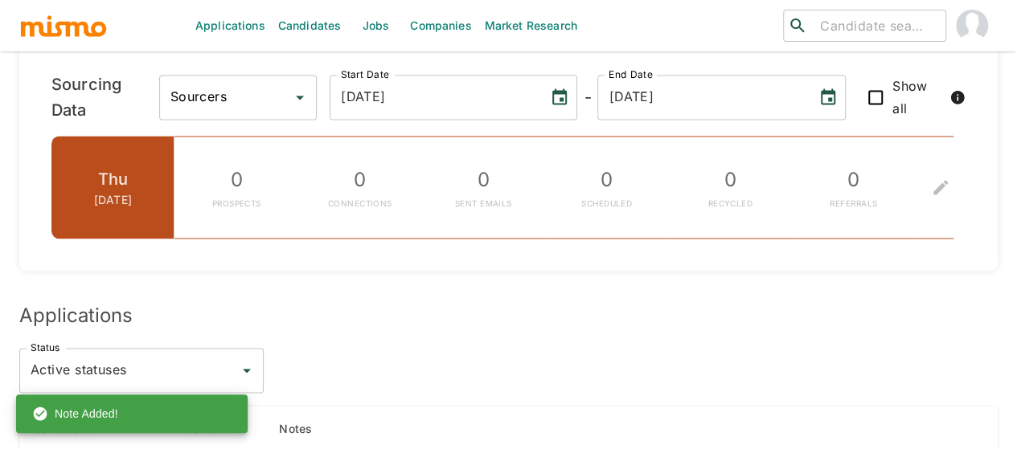
scroll to position [1045, 0]
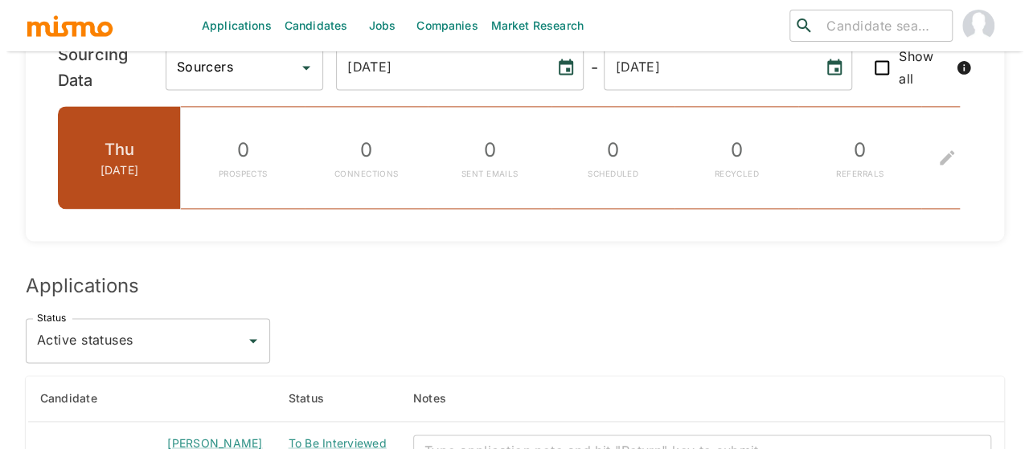
scroll to position [1337, 0]
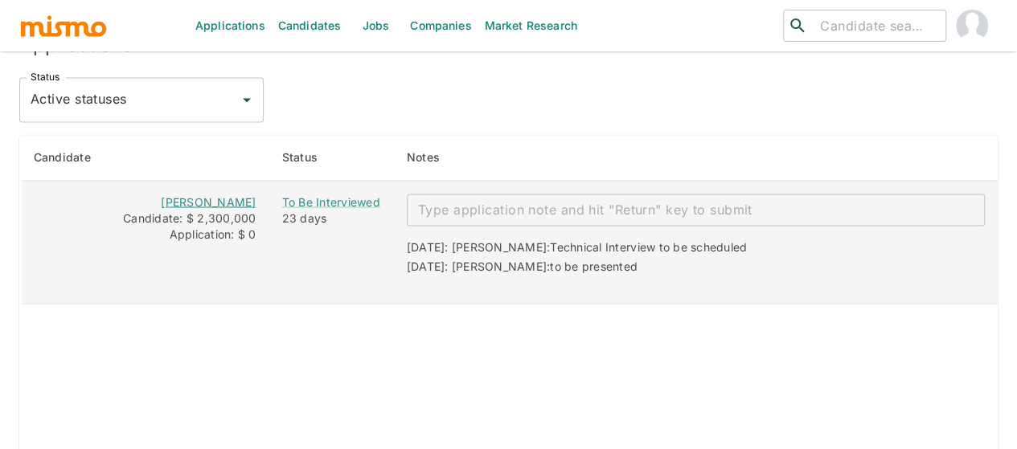
click at [236, 208] on link "[PERSON_NAME]" at bounding box center [208, 202] width 95 height 14
click at [349, 210] on div "To Be Interviewed" at bounding box center [331, 202] width 99 height 16
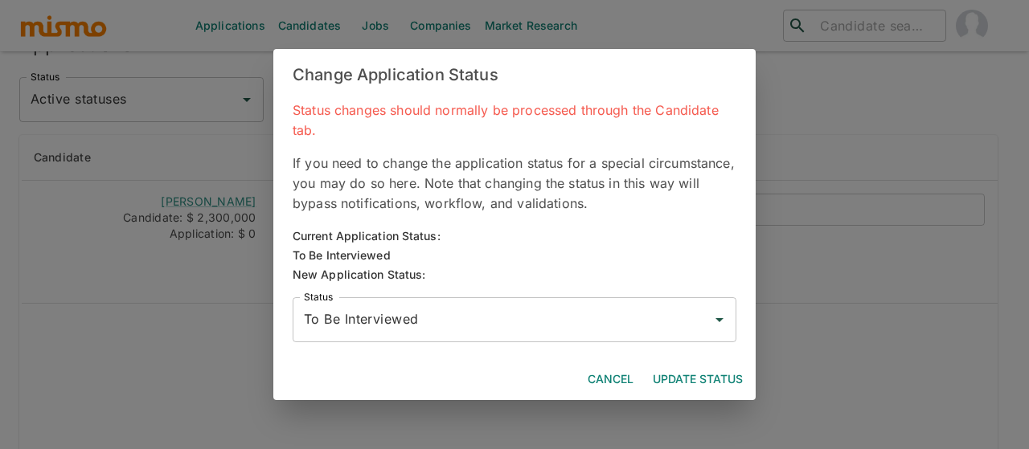
click at [364, 314] on input "To Be Interviewed" at bounding box center [502, 320] width 405 height 31
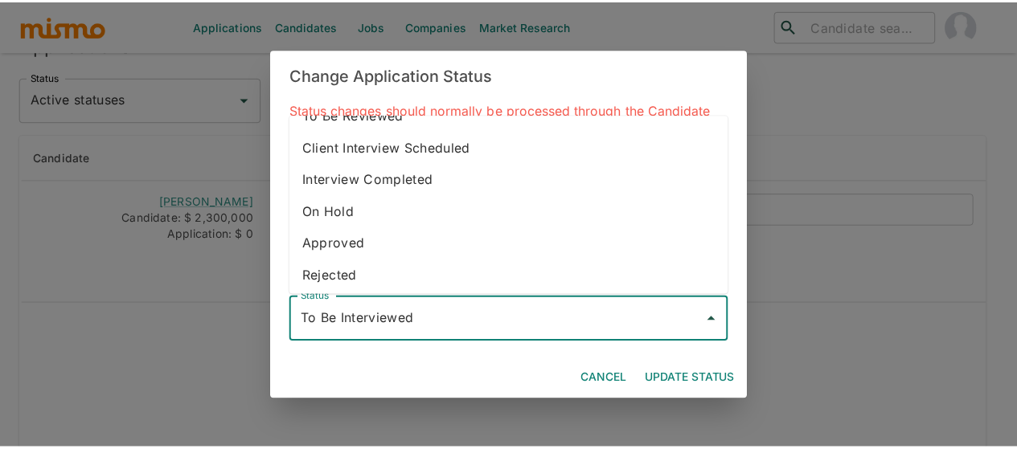
scroll to position [90, 0]
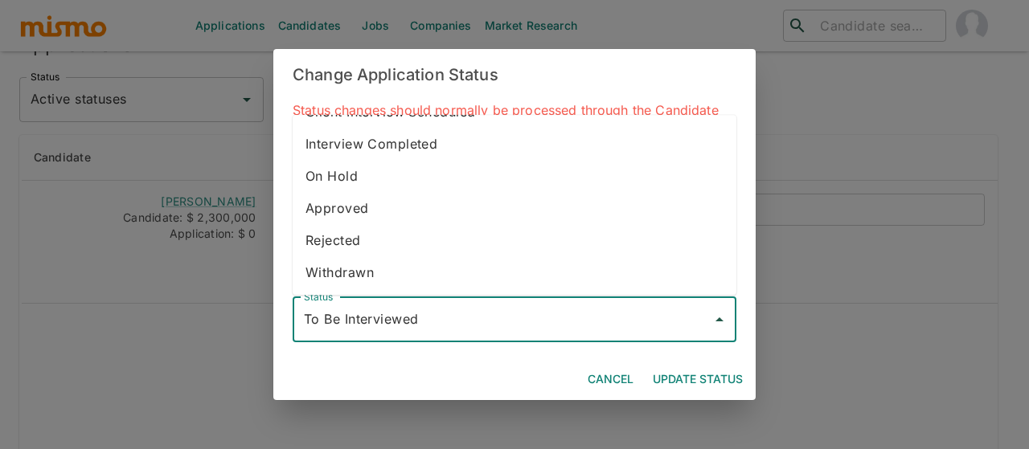
click at [400, 270] on li "Withdrawn" at bounding box center [515, 273] width 444 height 32
type input "Withdrawn"
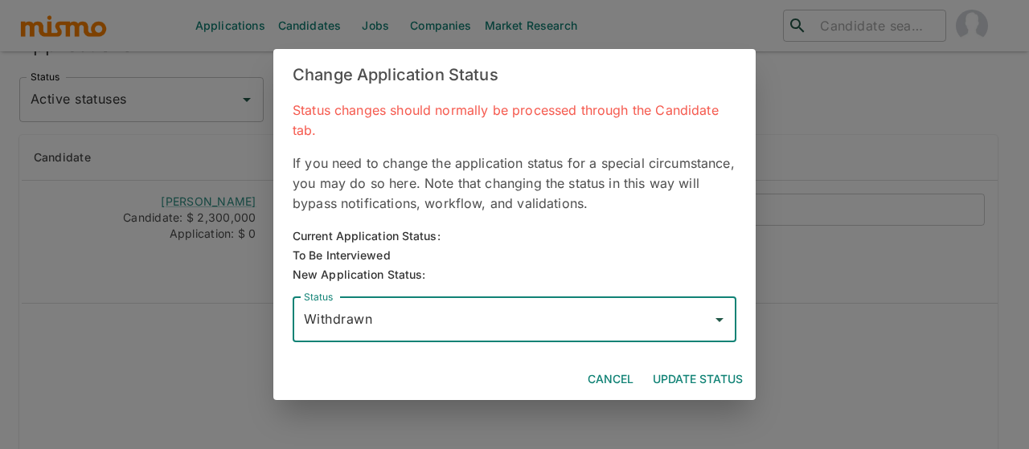
click at [682, 369] on button "Update Status" at bounding box center [697, 380] width 103 height 30
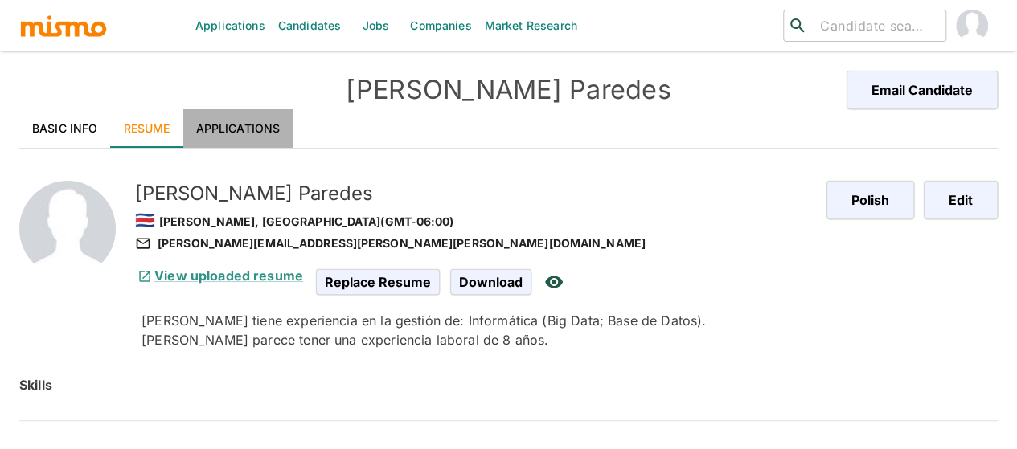
click at [240, 125] on link "Applications" at bounding box center [238, 128] width 110 height 39
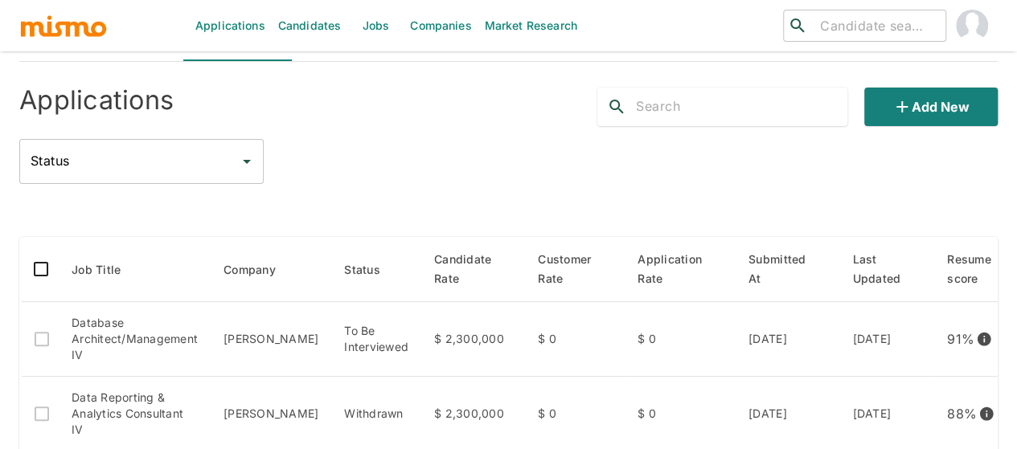
scroll to position [241, 0]
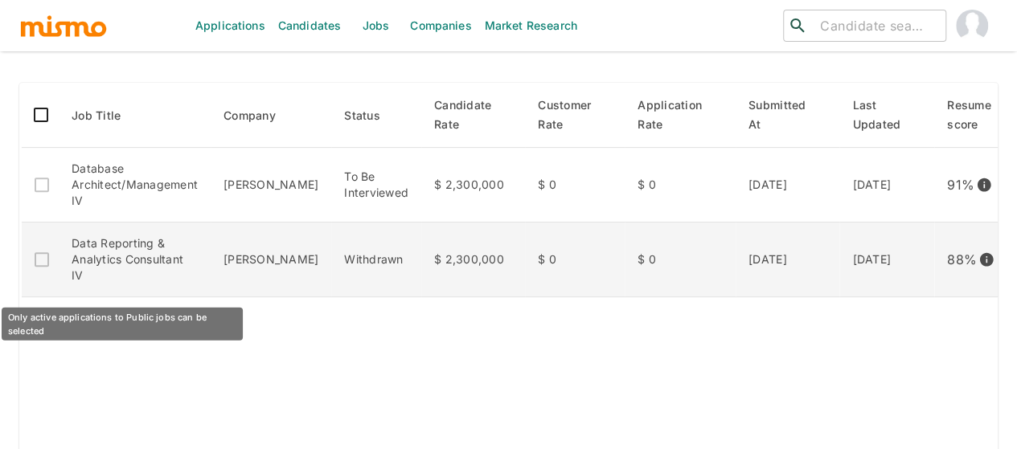
click at [40, 258] on td "Only active applications to Public jobs can be selected" at bounding box center [40, 260] width 39 height 75
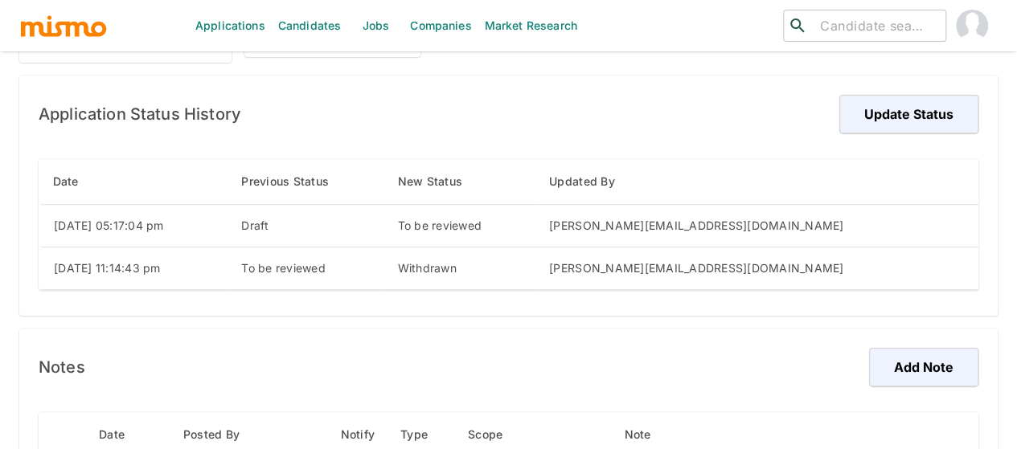
scroll to position [322, 0]
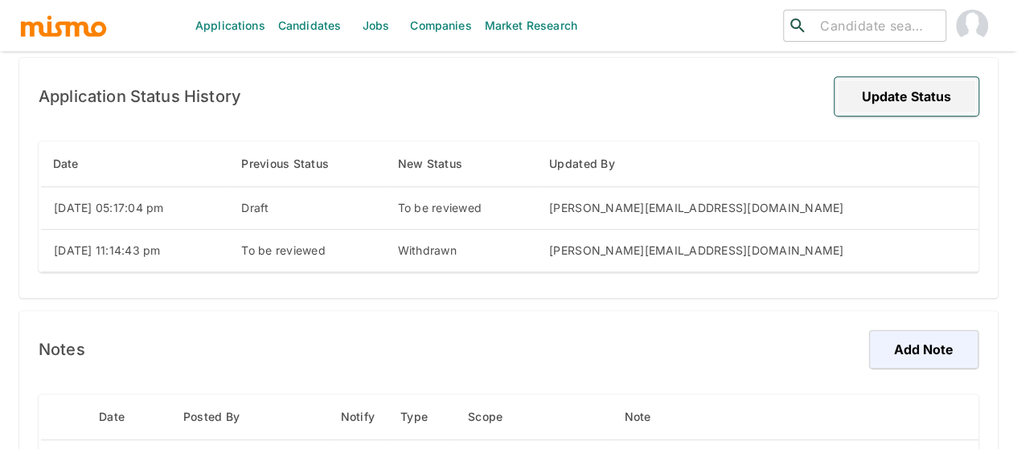
click at [899, 92] on button "Update Status" at bounding box center [906, 96] width 144 height 39
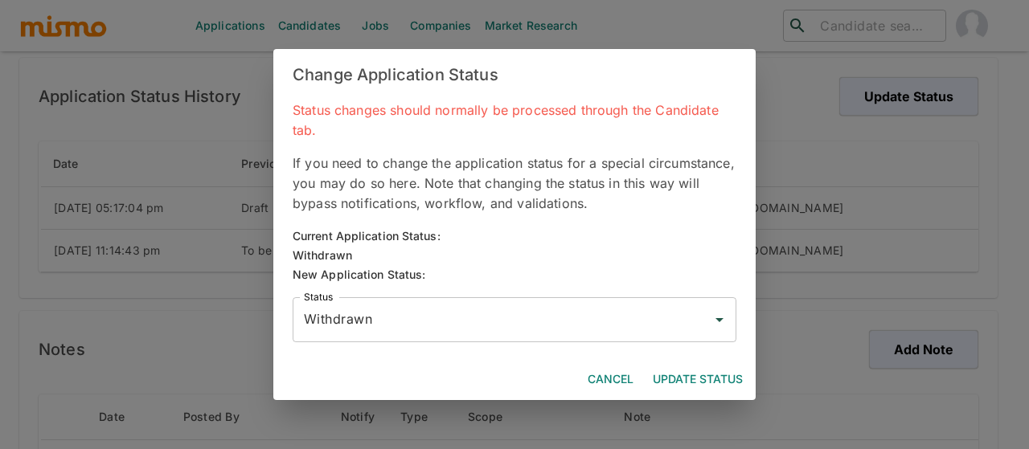
click at [424, 319] on input "Withdrawn" at bounding box center [502, 320] width 405 height 31
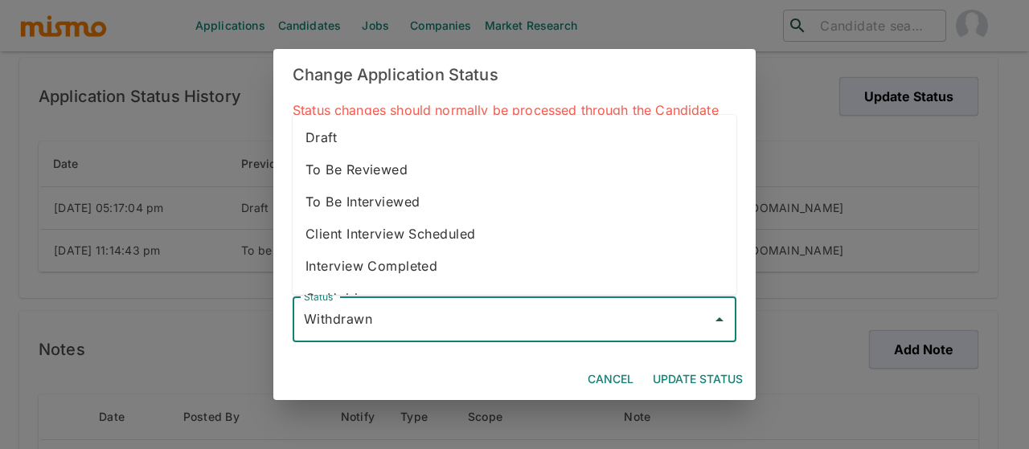
click at [387, 210] on li "To Be Interviewed" at bounding box center [515, 202] width 444 height 32
type input "To Be Interviewed"
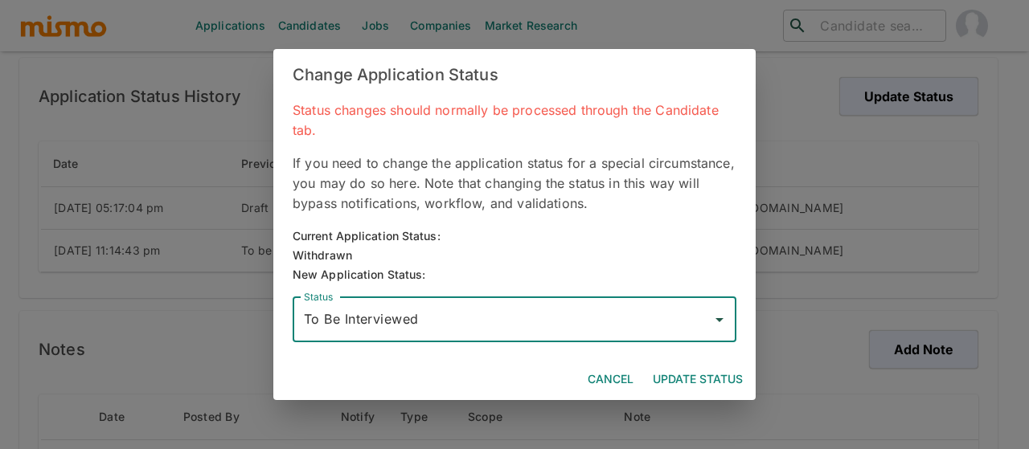
click at [683, 375] on button "Update Status" at bounding box center [697, 380] width 103 height 30
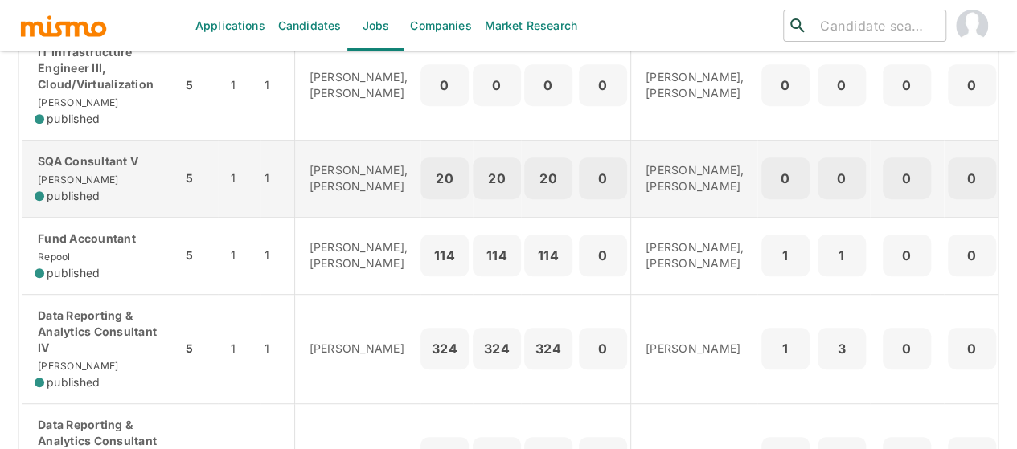
scroll to position [402, 0]
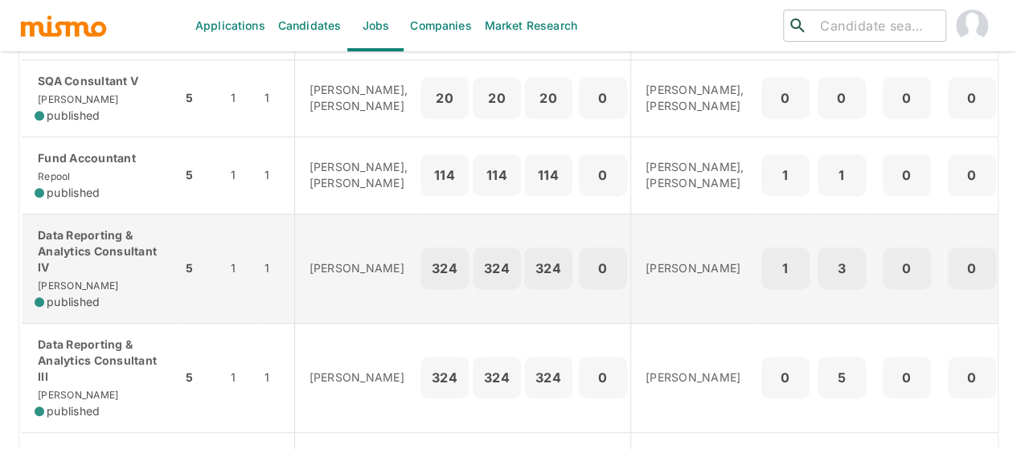
click at [100, 273] on p "Data Reporting & Analytics Consultant IV" at bounding box center [102, 252] width 134 height 48
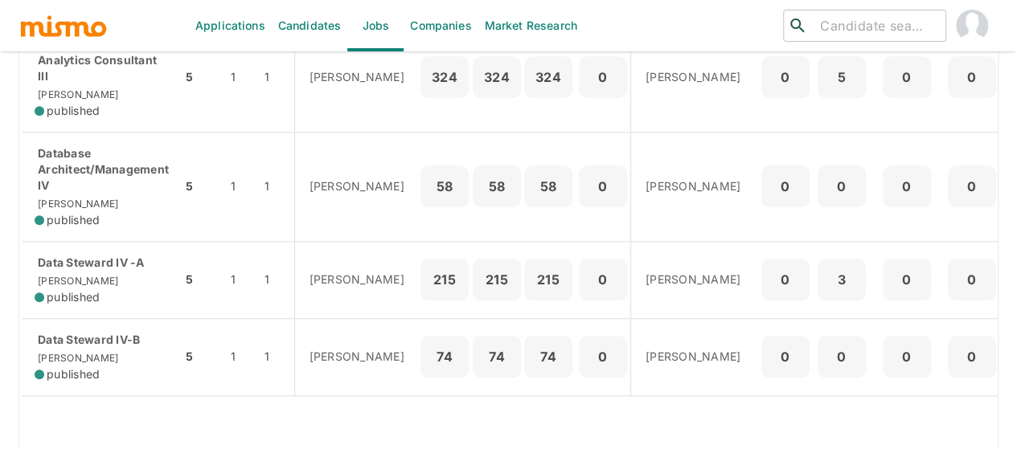
scroll to position [724, 0]
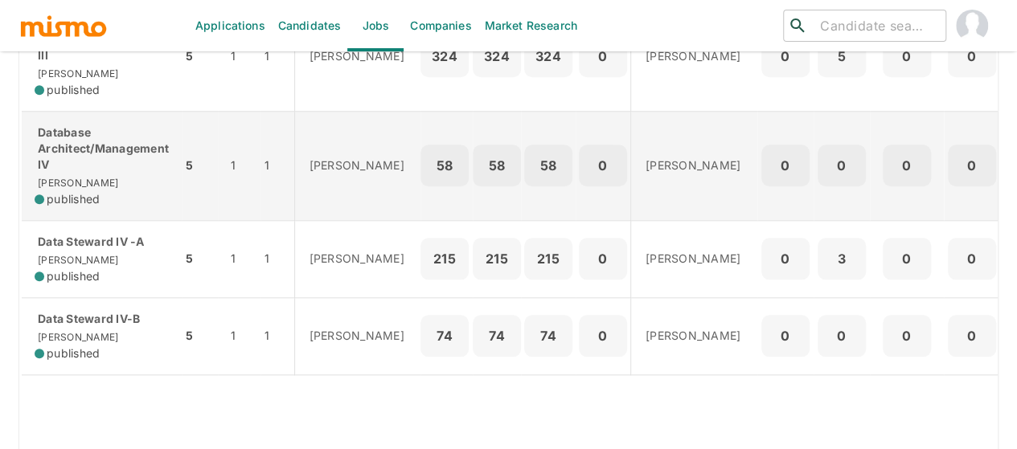
click at [95, 163] on p "Database Architect/Management IV" at bounding box center [102, 149] width 134 height 48
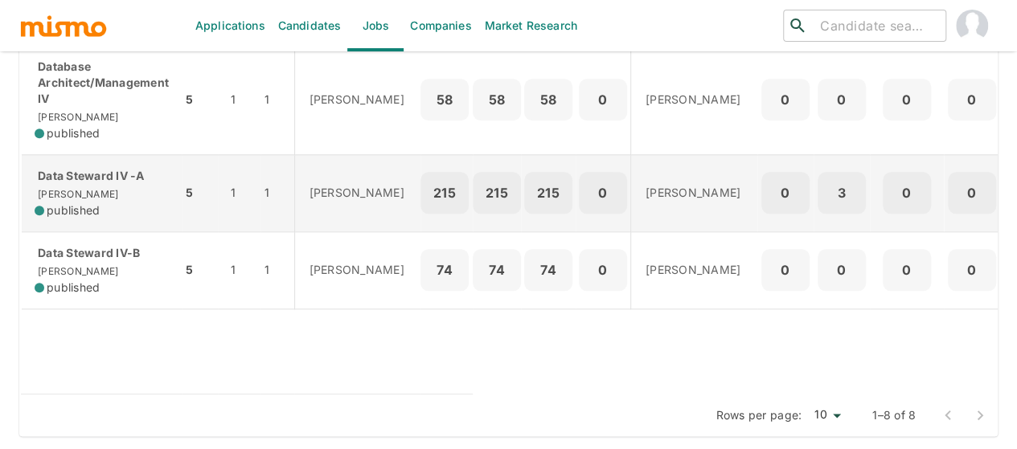
click at [110, 209] on div "Data Steward IV -A Kaiser published" at bounding box center [102, 193] width 134 height 51
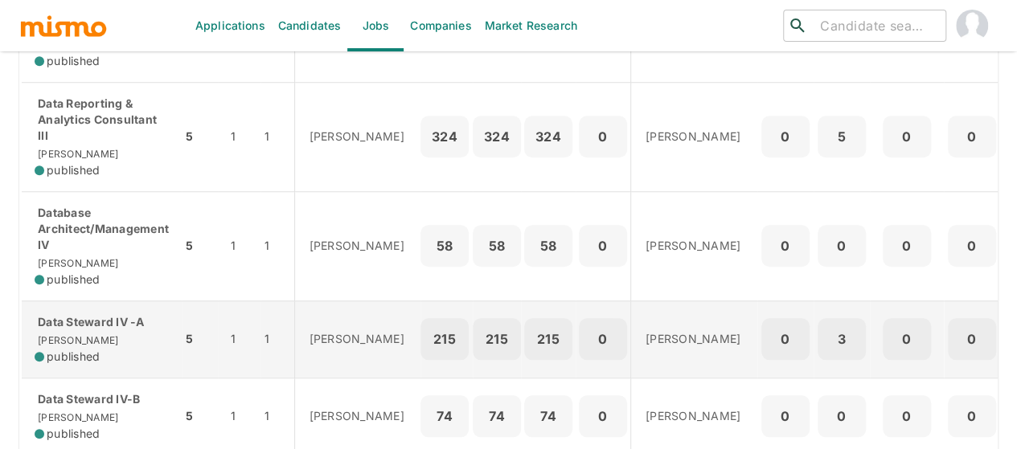
scroll to position [563, 0]
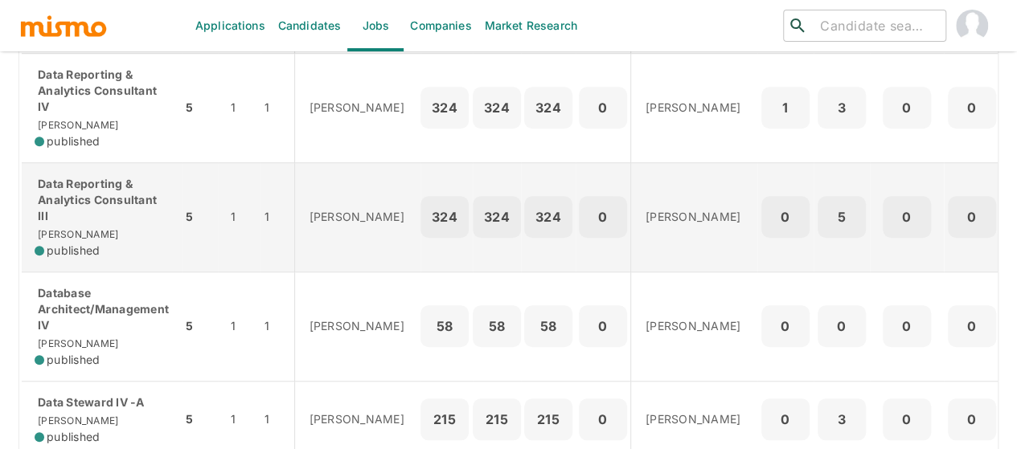
click at [122, 224] on p "Data Reporting & Analytics Consultant III" at bounding box center [102, 200] width 134 height 48
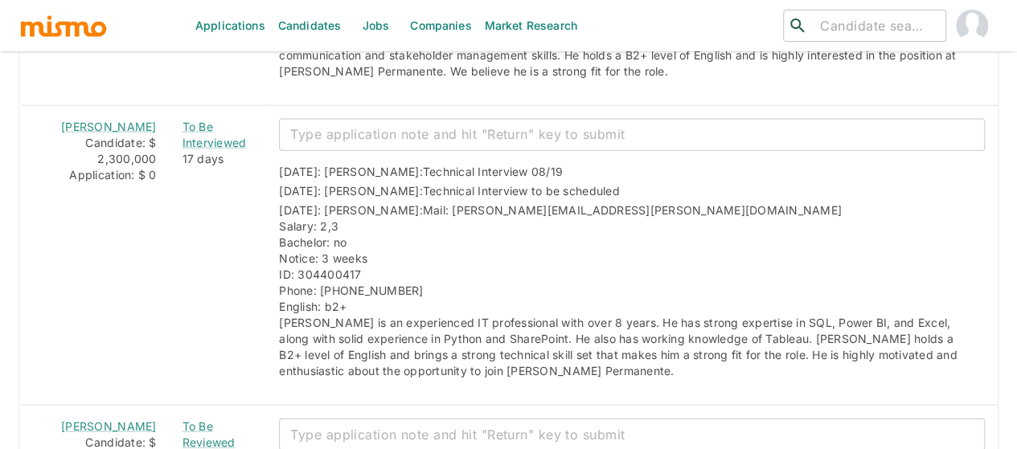
scroll to position [1769, 0]
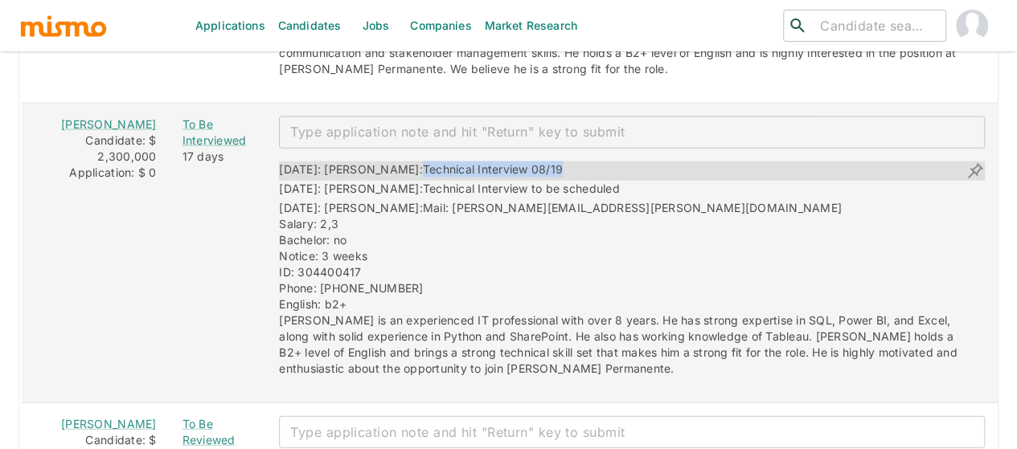
drag, startPoint x: 518, startPoint y: 117, endPoint x: 371, endPoint y: 117, distance: 146.3
click at [371, 162] on div "[DATE]: [PERSON_NAME]: Technical Interview 08/19" at bounding box center [632, 171] width 706 height 19
copy span "Technical Interview 08/19"
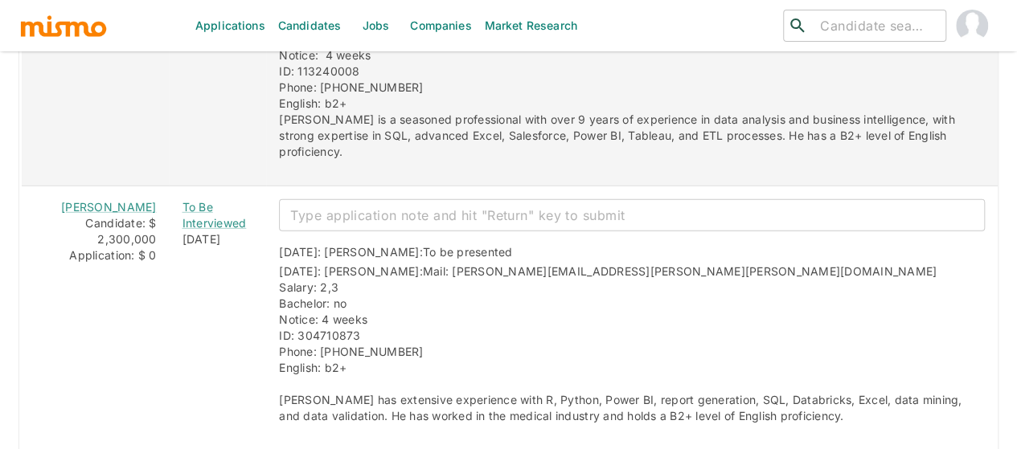
scroll to position [2251, 0]
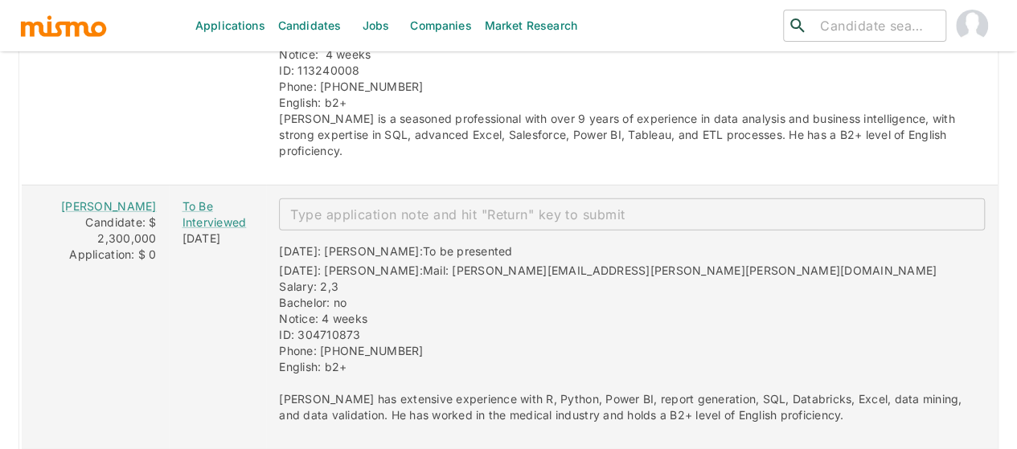
click at [333, 206] on textarea "enhanced table" at bounding box center [631, 215] width 683 height 18
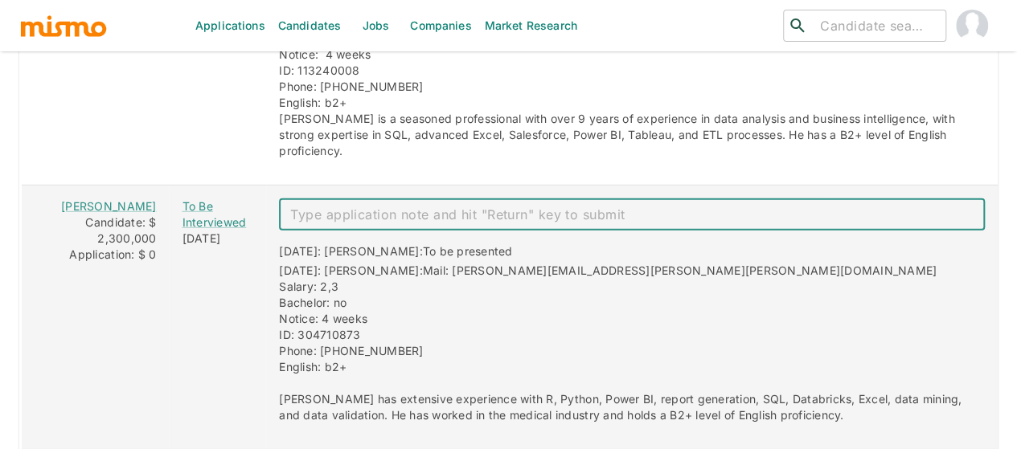
paste textarea "Technical Interview 08/19"
type textarea "Technical Interview 08/18"
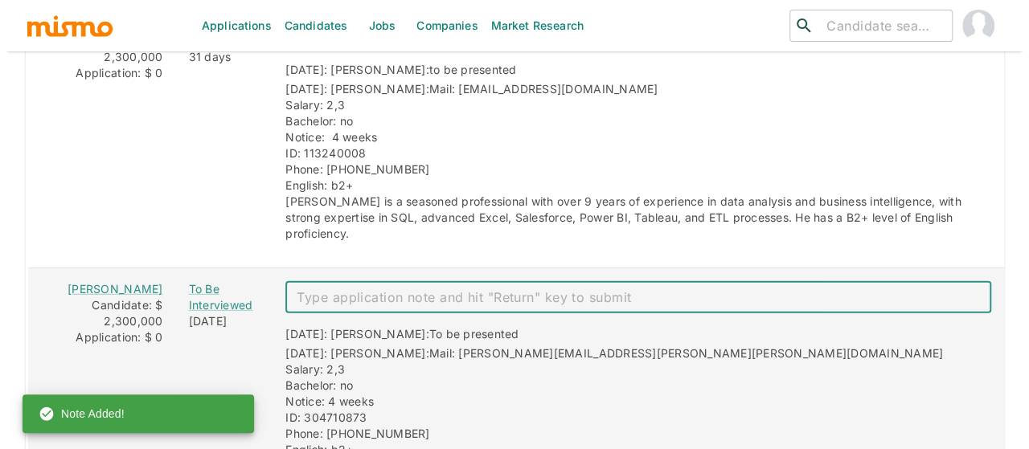
scroll to position [2010, 0]
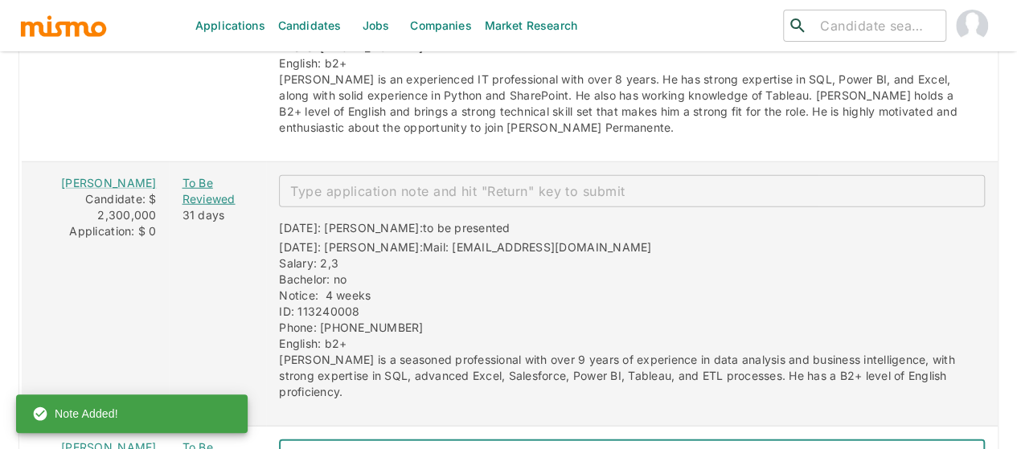
click at [188, 175] on div "To Be Reviewed" at bounding box center [218, 191] width 72 height 32
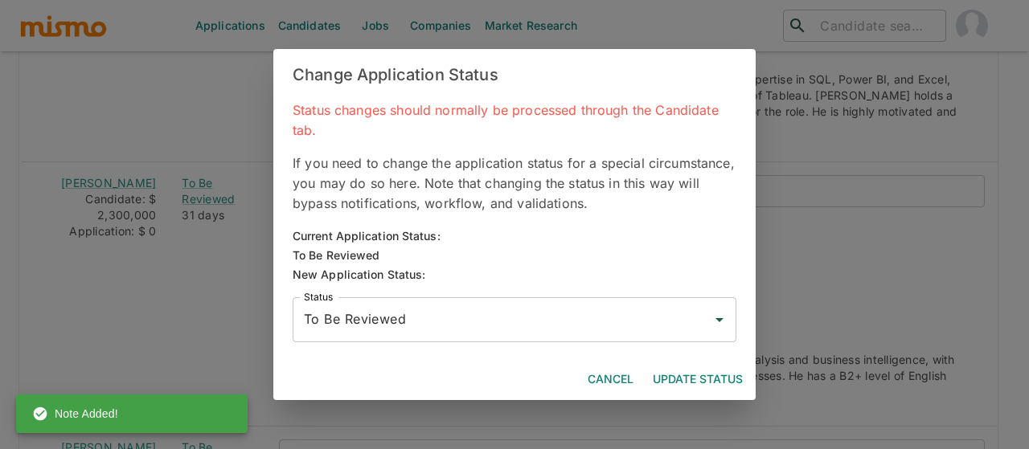
click at [341, 316] on input "To Be Reviewed" at bounding box center [502, 320] width 405 height 31
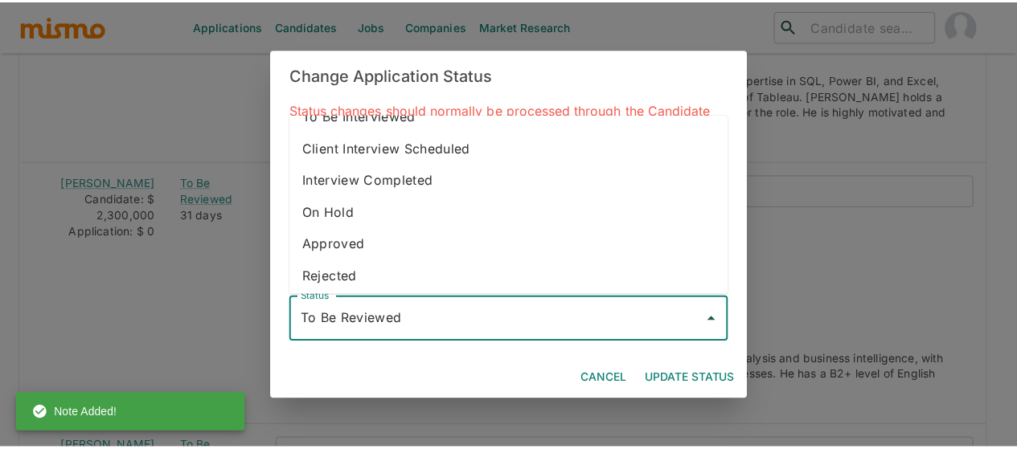
scroll to position [90, 0]
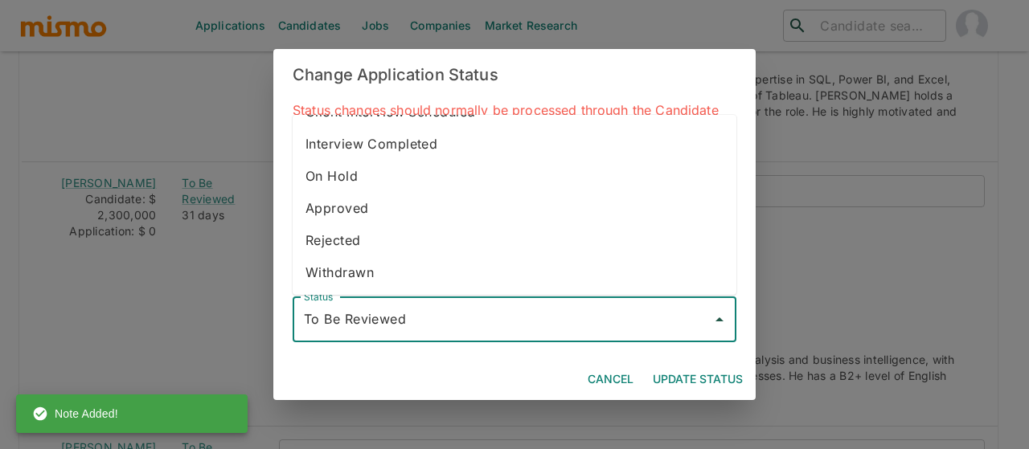
click at [402, 268] on li "Withdrawn" at bounding box center [515, 272] width 444 height 32
type input "Withdrawn"
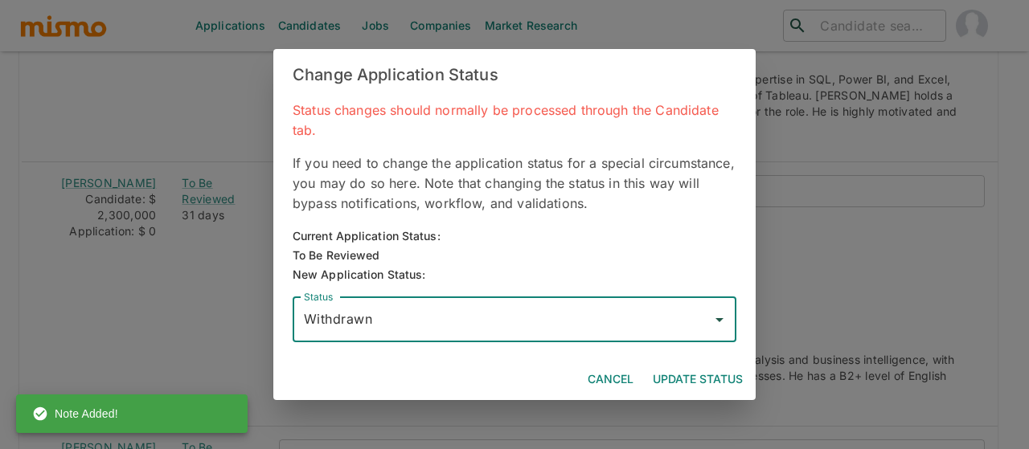
click at [687, 367] on button "Update Status" at bounding box center [697, 380] width 103 height 30
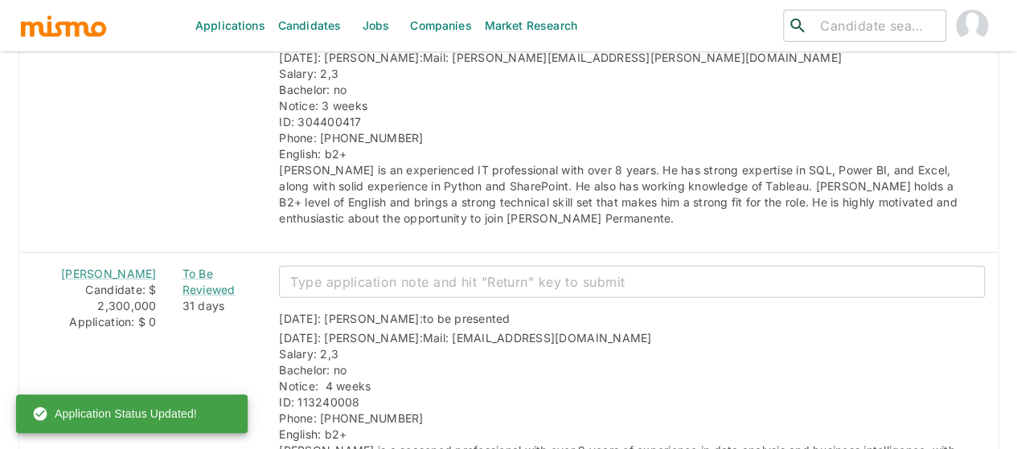
scroll to position [1849, 0]
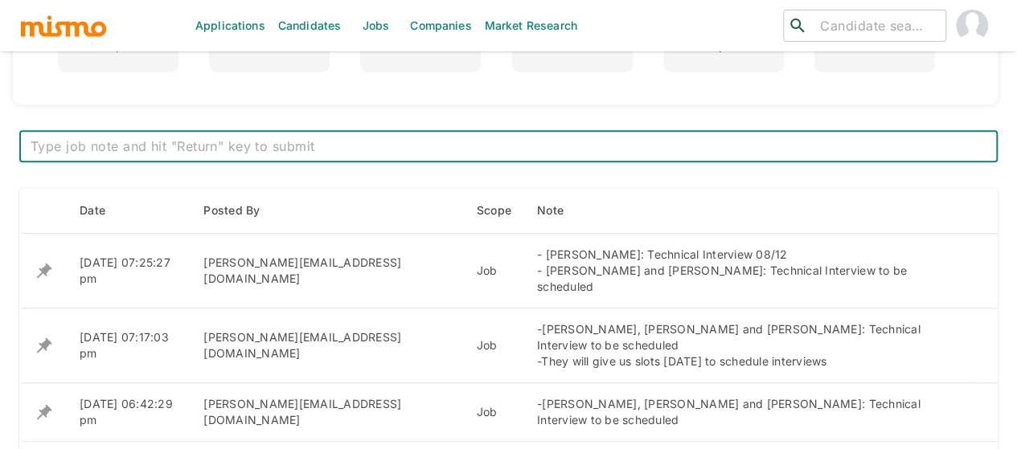
scroll to position [579, 0]
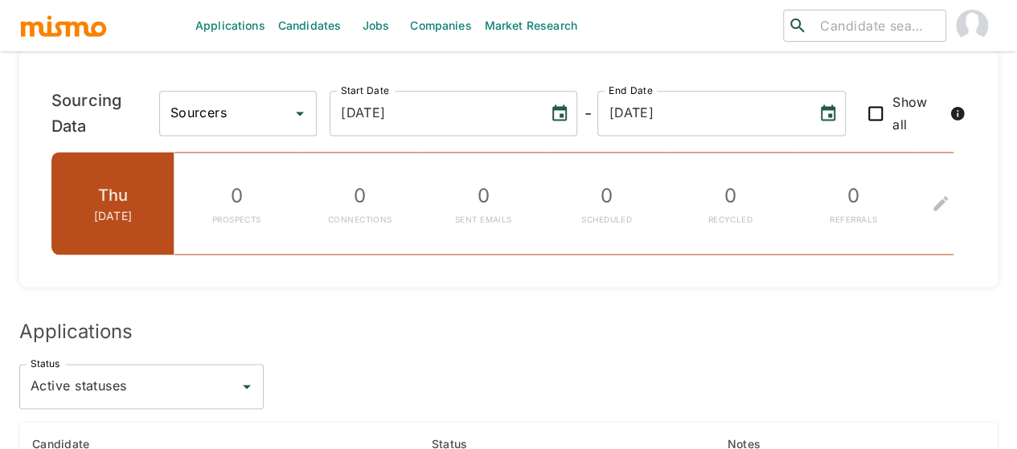
scroll to position [1009, 0]
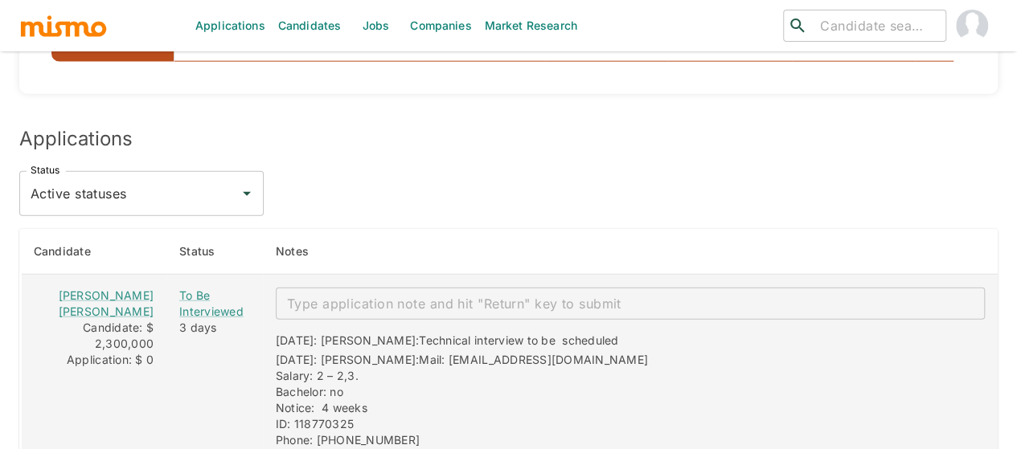
scroll to position [1953, 0]
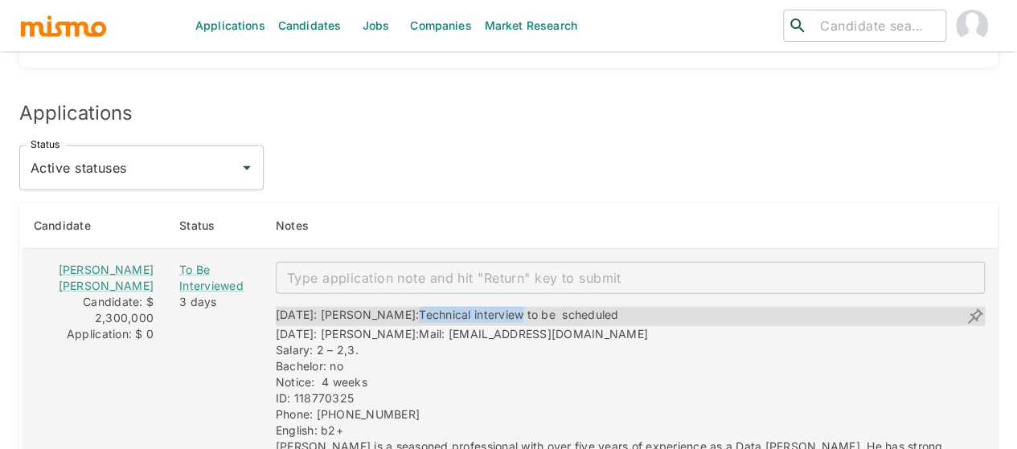
drag, startPoint x: 472, startPoint y: 258, endPoint x: 365, endPoint y: 255, distance: 107.0
click at [419, 308] on span "Technical interview to be scheduled" at bounding box center [518, 315] width 199 height 14
copy span "Technical interview"
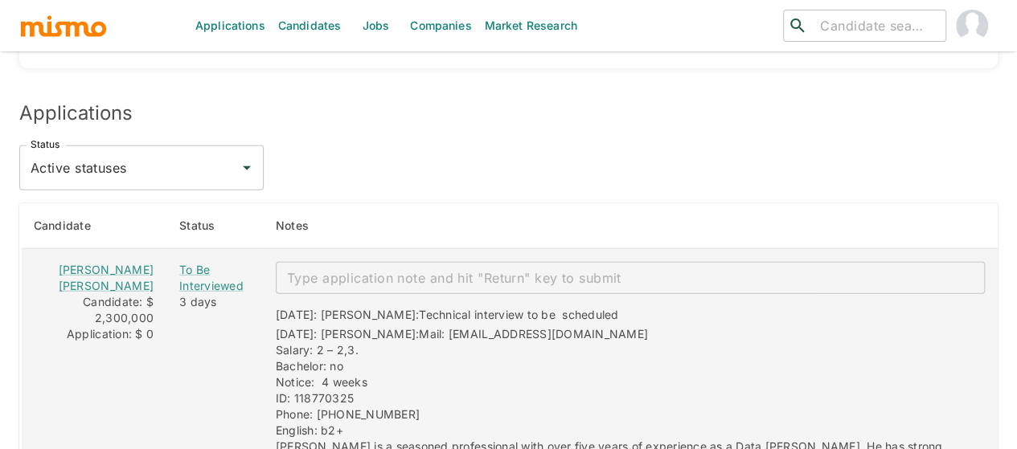
click at [338, 269] on textarea "enhanced table" at bounding box center [630, 278] width 687 height 18
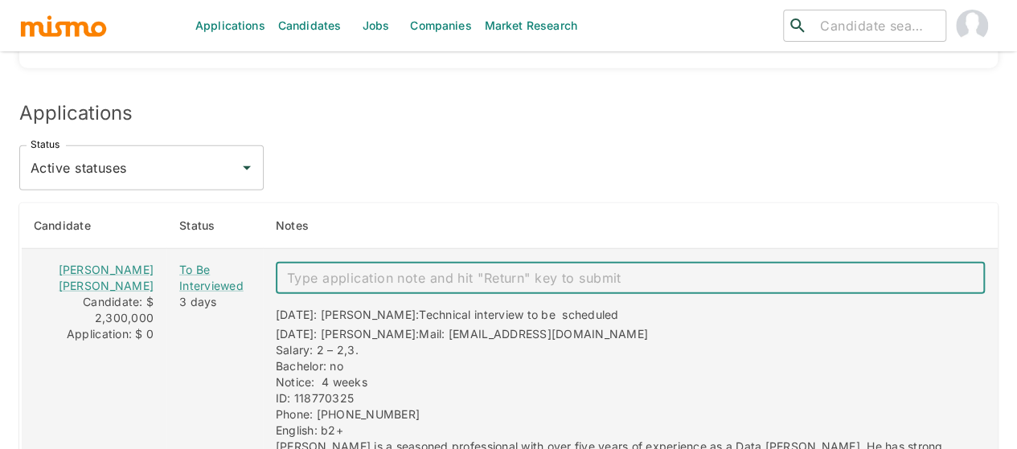
paste textarea "Technical interview"
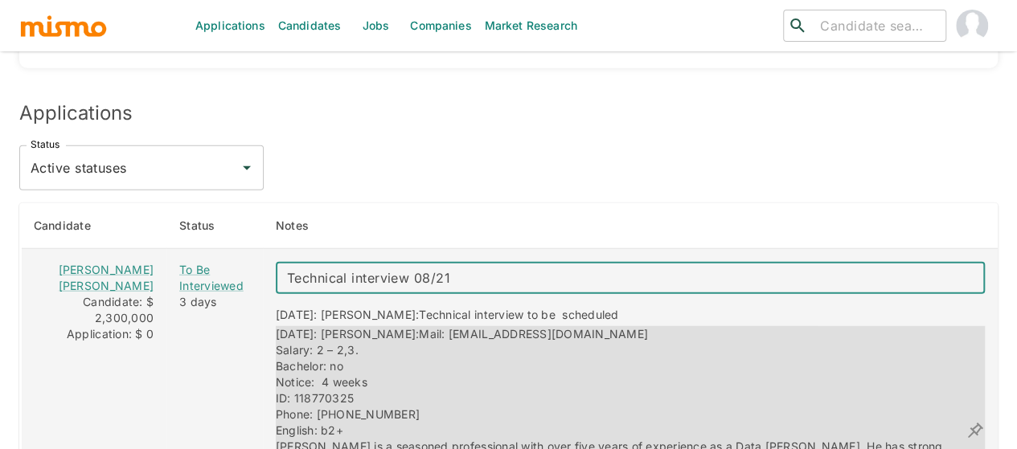
type textarea "Technical interview 08/21"
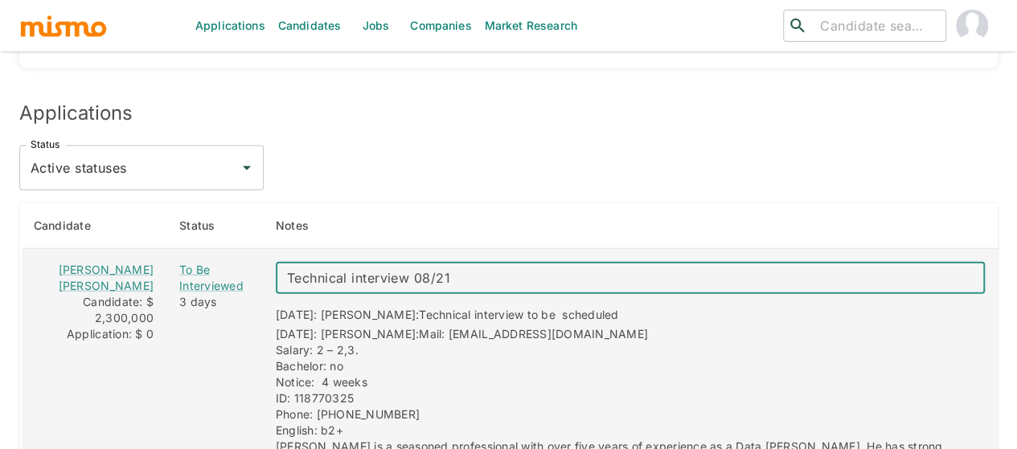
click at [514, 269] on textarea "Technical interview 08/21" at bounding box center [630, 278] width 687 height 18
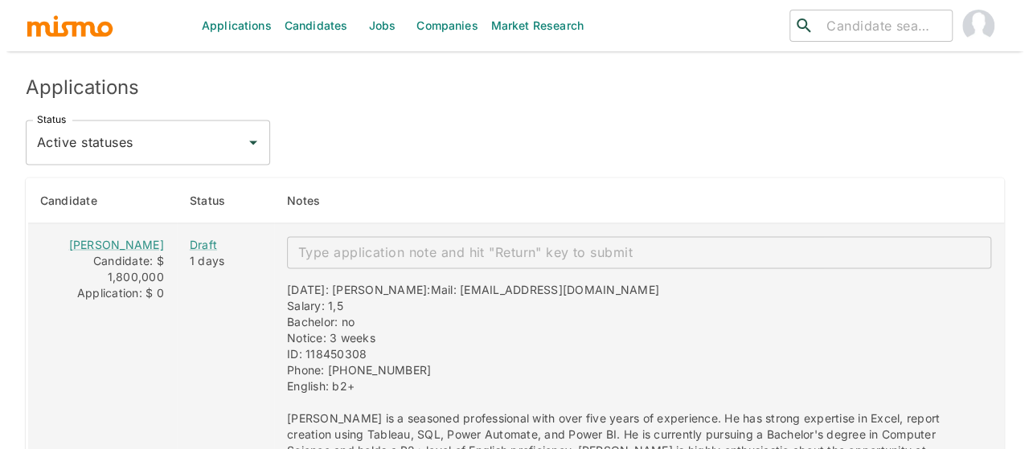
scroll to position [1383, 0]
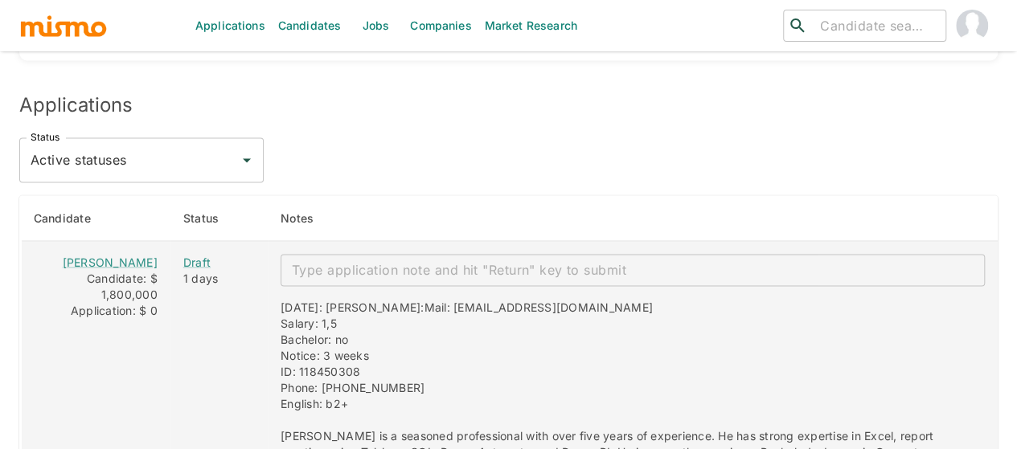
click at [292, 260] on textarea "enhanced table" at bounding box center [633, 269] width 682 height 18
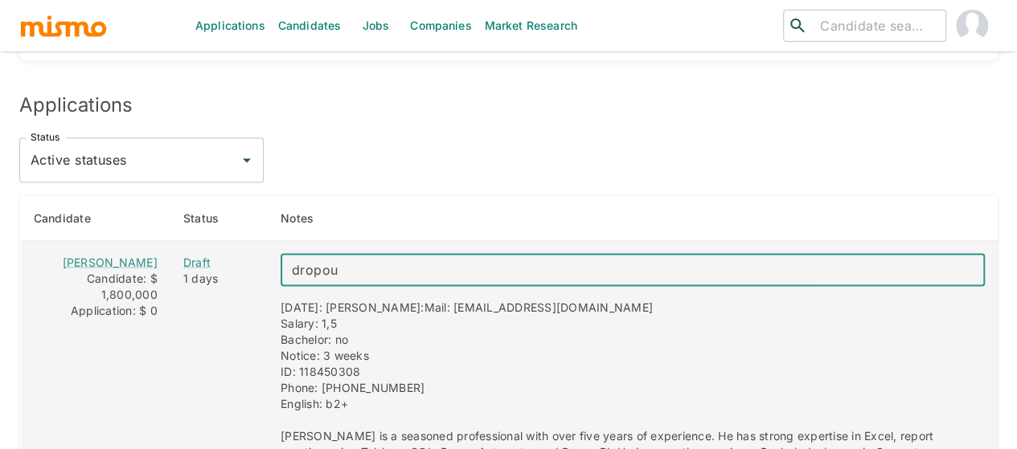
type textarea "dropout"
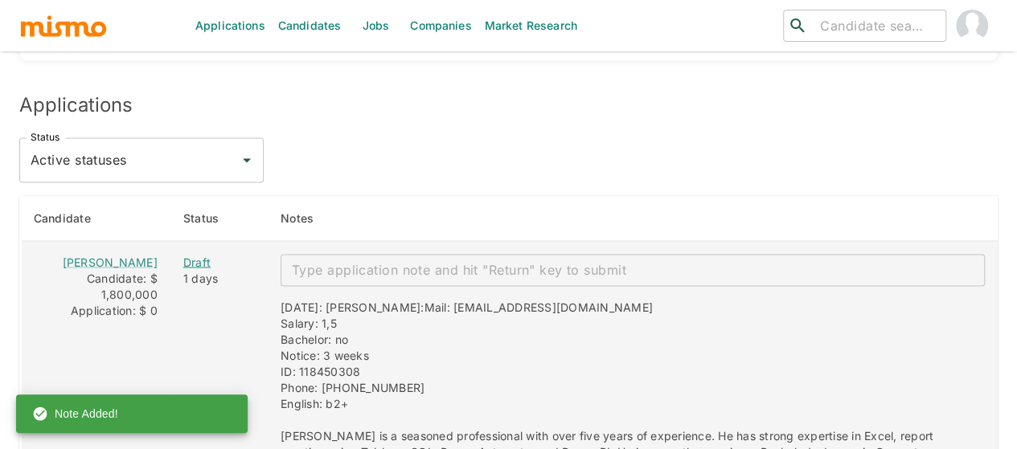
click at [185, 254] on div "Draft" at bounding box center [219, 262] width 72 height 16
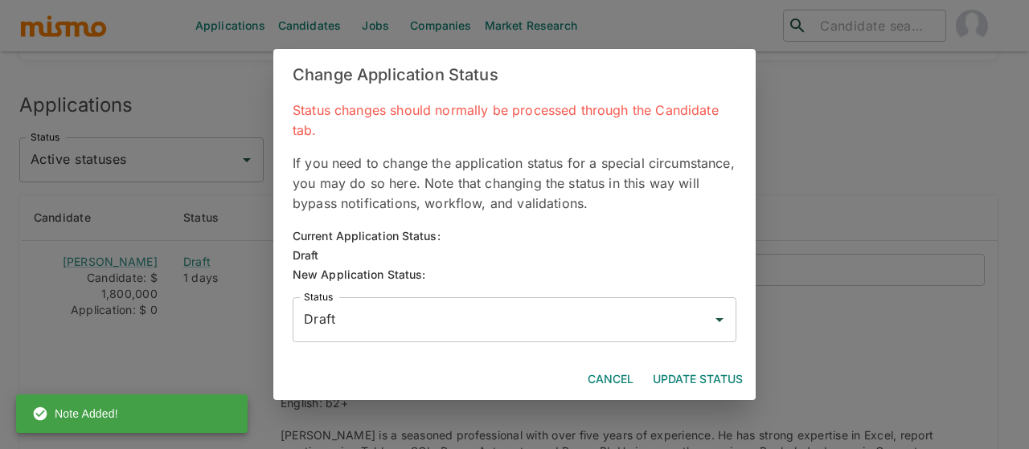
click at [335, 324] on input "Draft" at bounding box center [502, 320] width 405 height 31
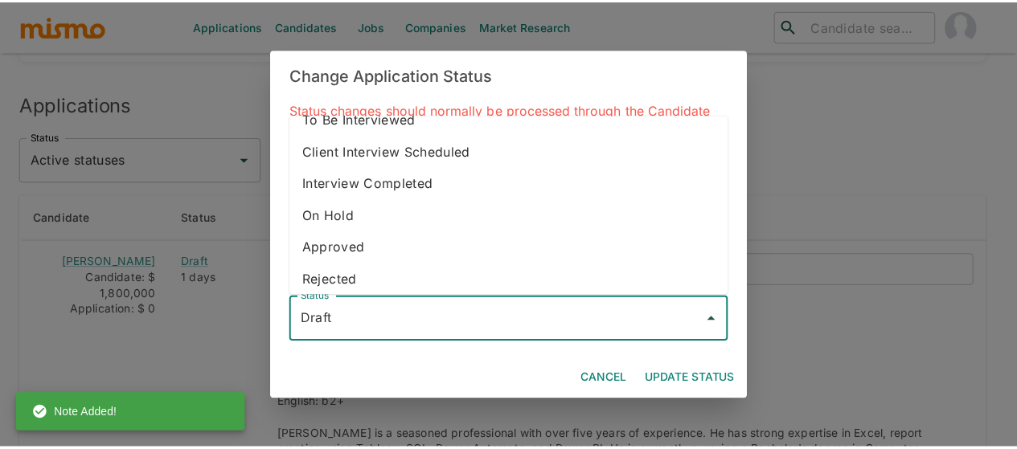
scroll to position [90, 0]
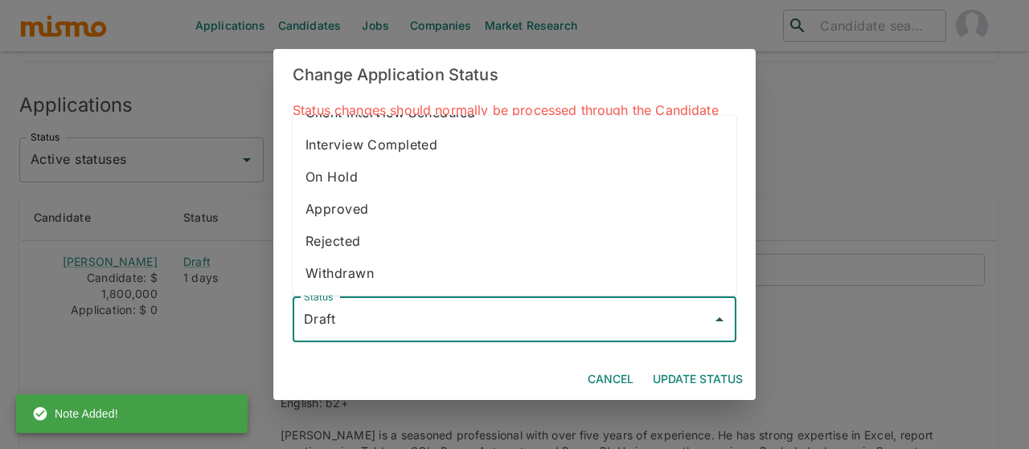
click at [370, 269] on li "Withdrawn" at bounding box center [515, 273] width 444 height 32
type input "Withdrawn"
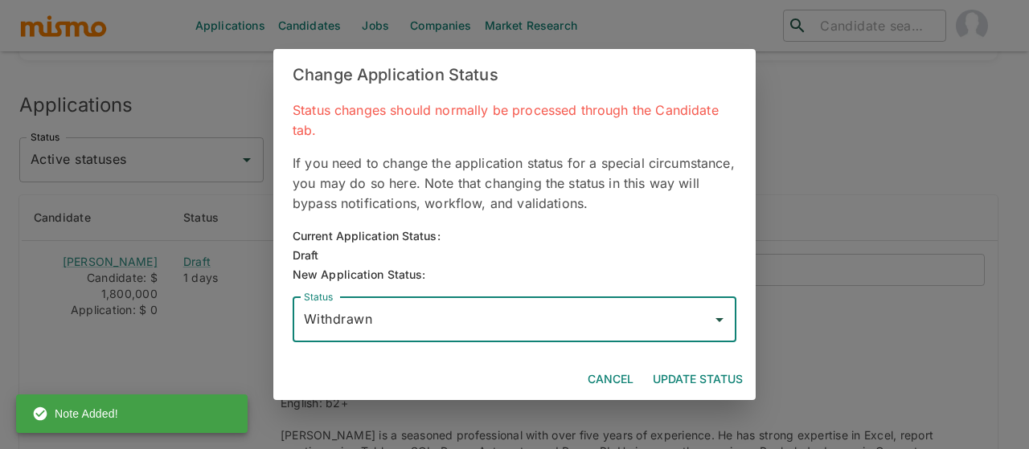
click at [728, 379] on button "Update Status" at bounding box center [697, 380] width 103 height 30
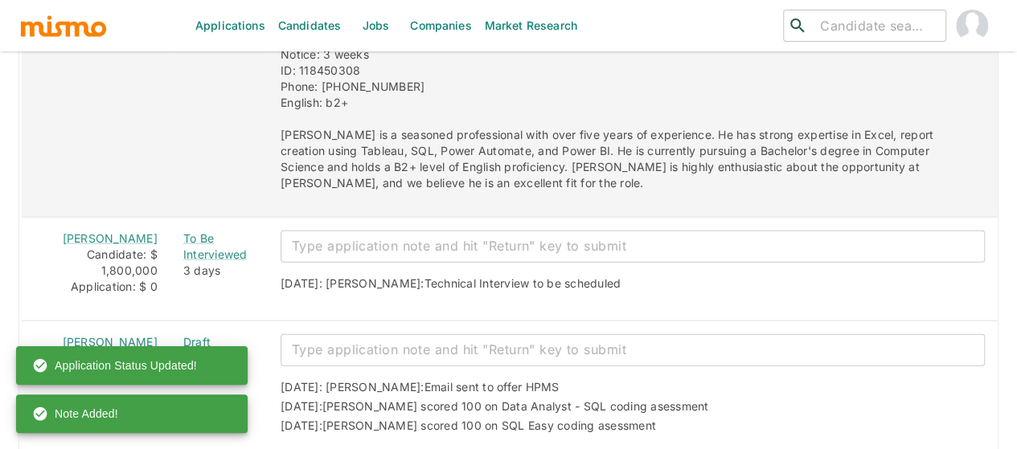
scroll to position [1704, 0]
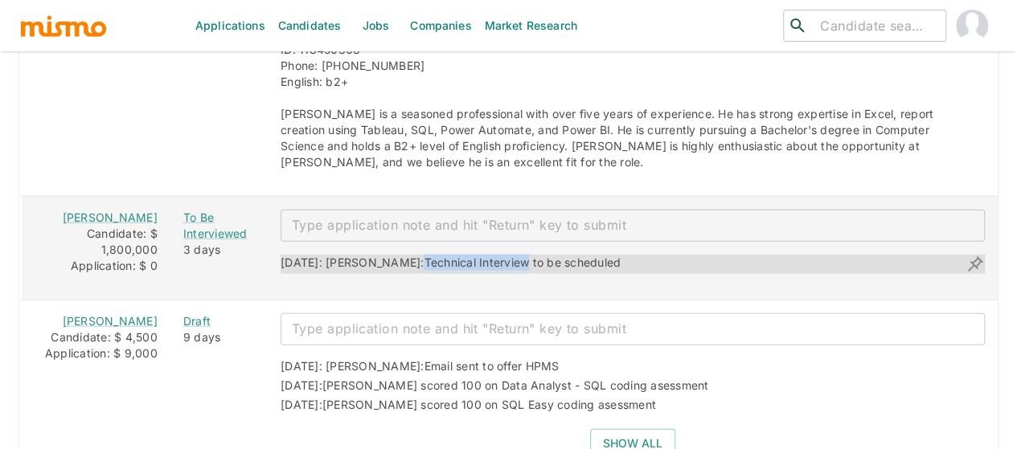
drag, startPoint x: 476, startPoint y: 252, endPoint x: 370, endPoint y: 253, distance: 106.1
click at [424, 256] on span "Technical Interview to be scheduled" at bounding box center [522, 263] width 197 height 14
copy span "Technical Interview"
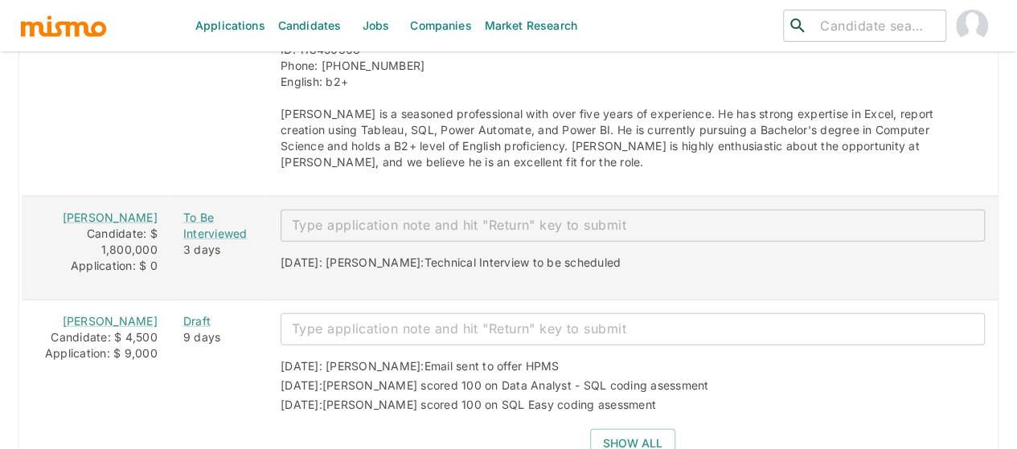
click at [380, 216] on textarea "enhanced table" at bounding box center [633, 225] width 682 height 18
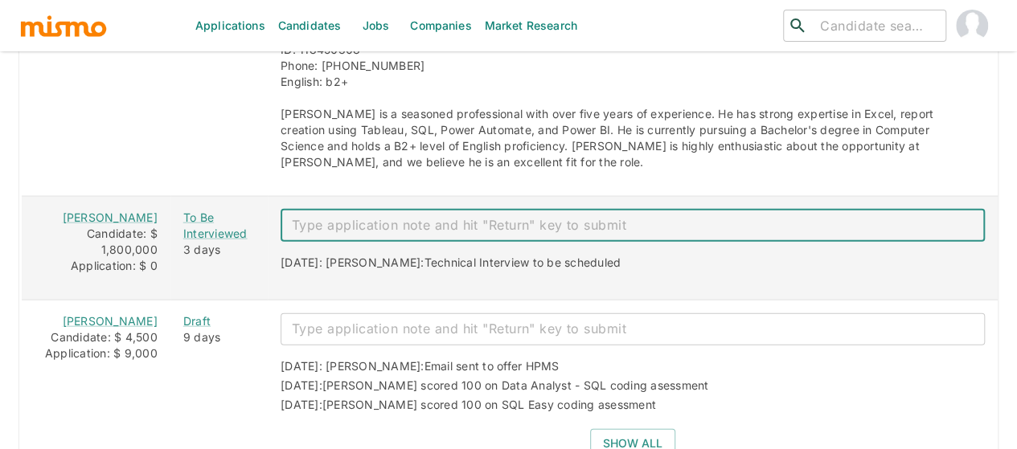
paste textarea "Technical Interview"
type textarea "Technical Interview 08/18"
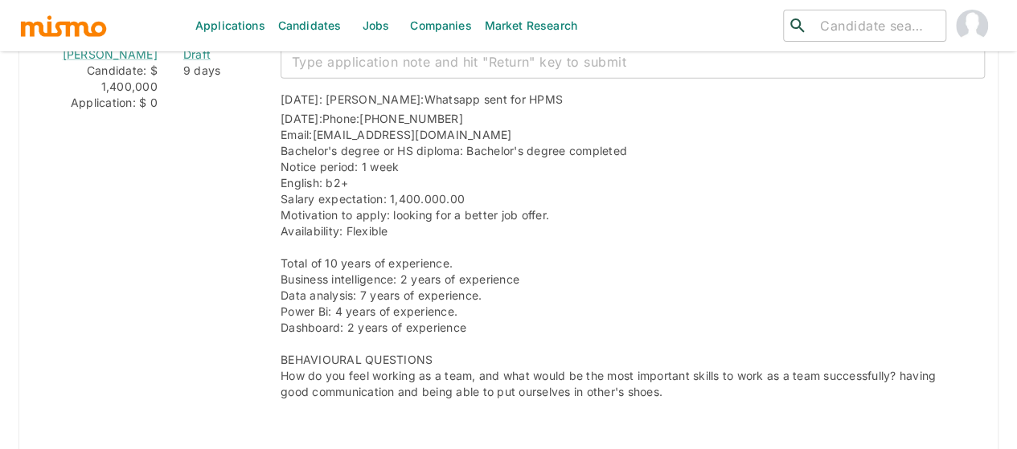
scroll to position [2311, 0]
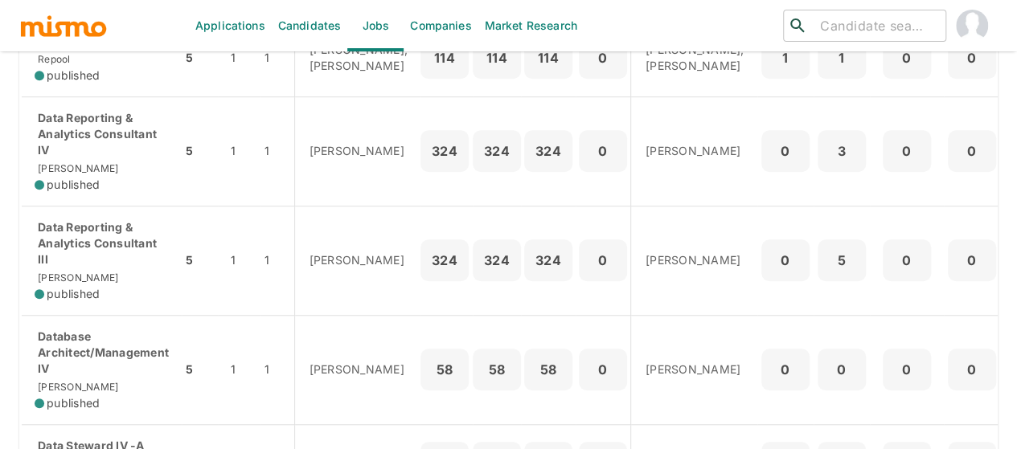
scroll to position [544, 0]
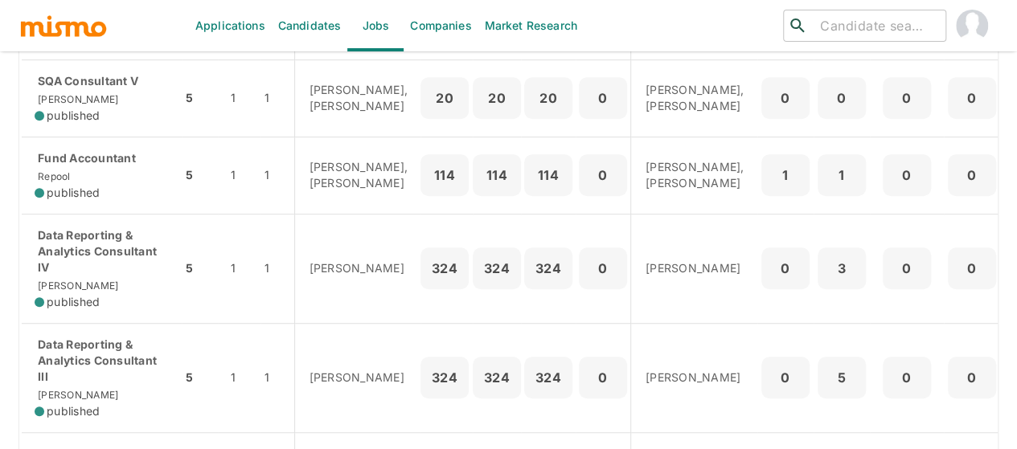
scroll to position [482, 0]
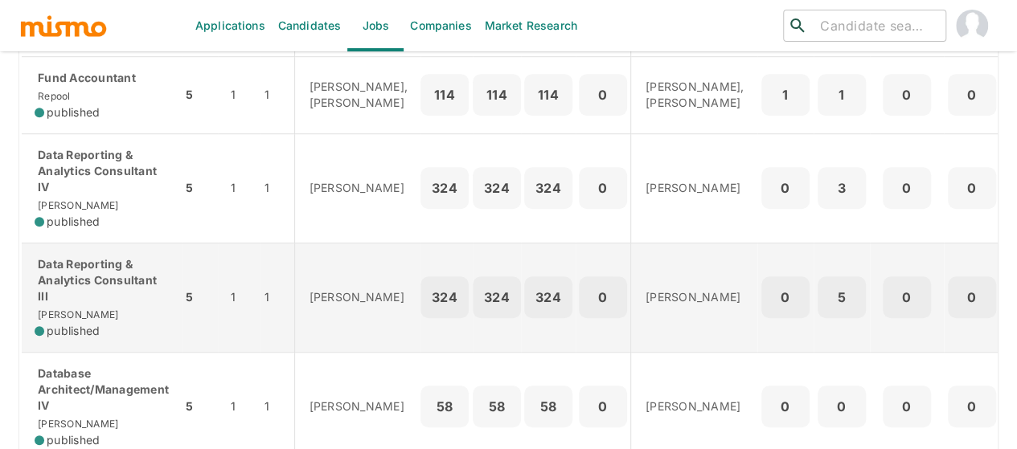
click at [84, 303] on p "Data Reporting & Analytics Consultant III" at bounding box center [102, 280] width 134 height 48
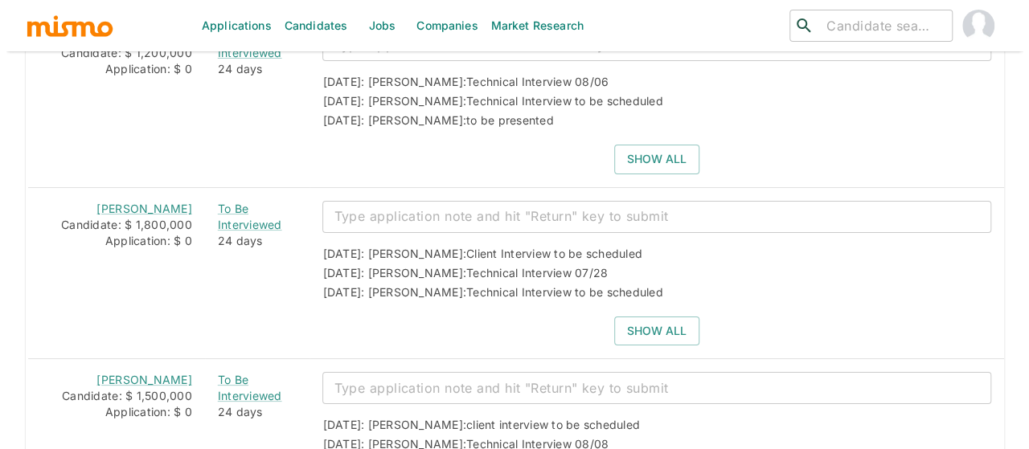
scroll to position [2814, 0]
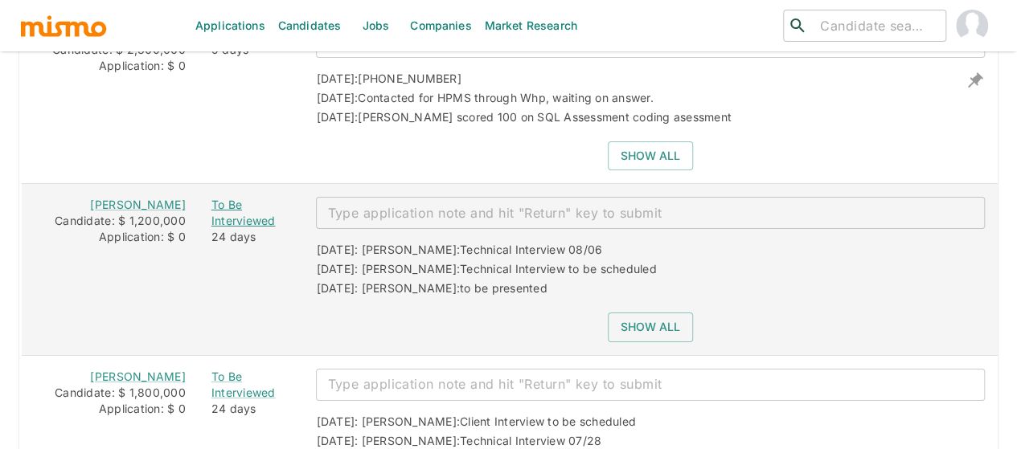
click at [226, 203] on div "To Be Interviewed" at bounding box center [251, 213] width 80 height 32
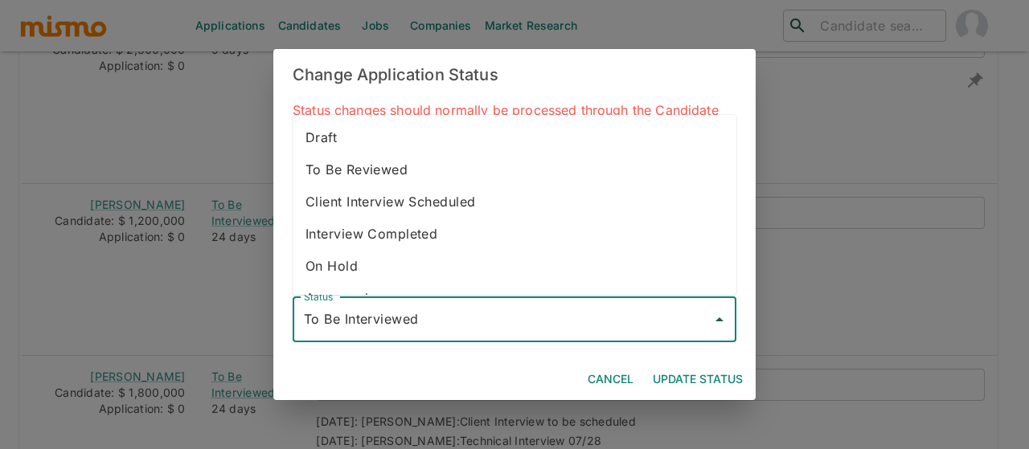
click at [390, 330] on input "To Be Interviewed" at bounding box center [502, 320] width 405 height 31
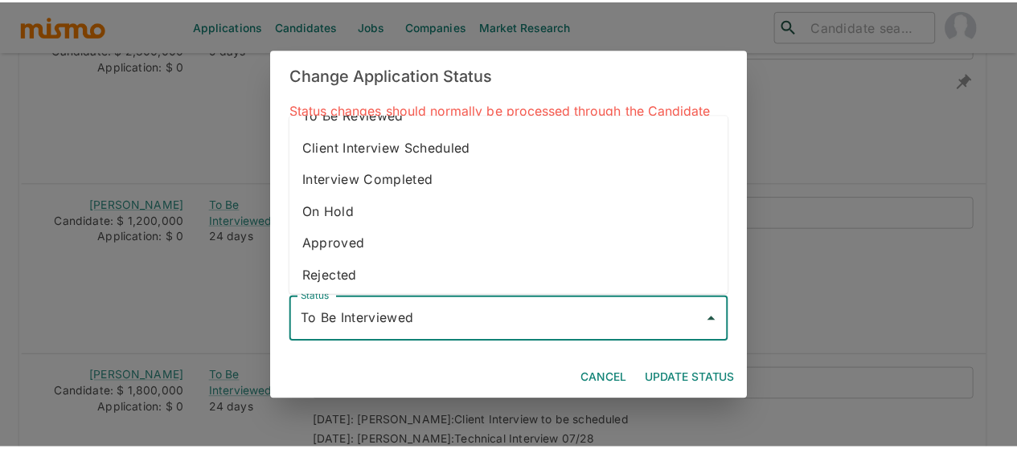
scroll to position [90, 0]
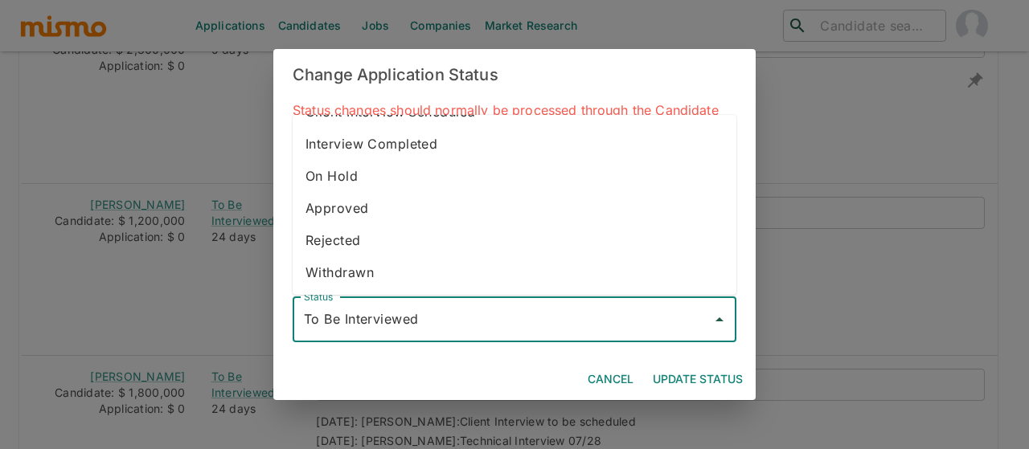
click at [418, 267] on li "Withdrawn" at bounding box center [515, 272] width 444 height 32
type input "Withdrawn"
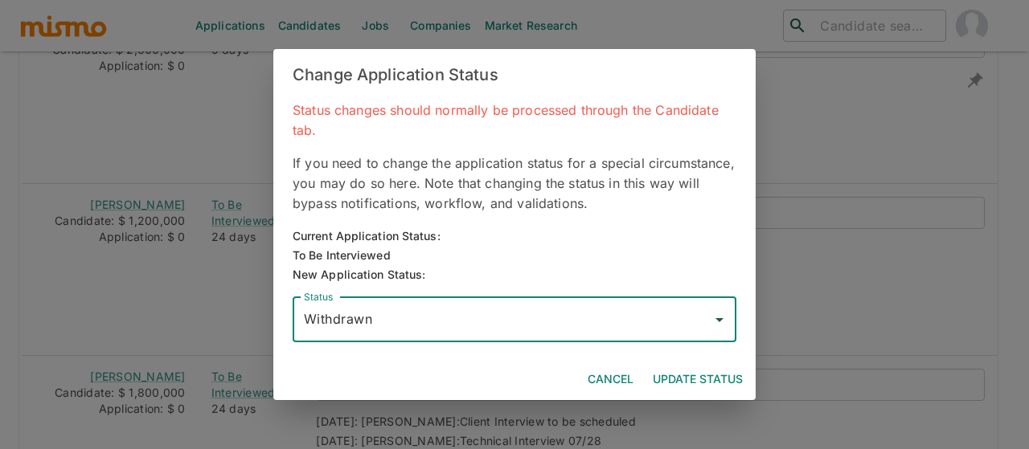
click at [710, 382] on button "Update Status" at bounding box center [697, 380] width 103 height 30
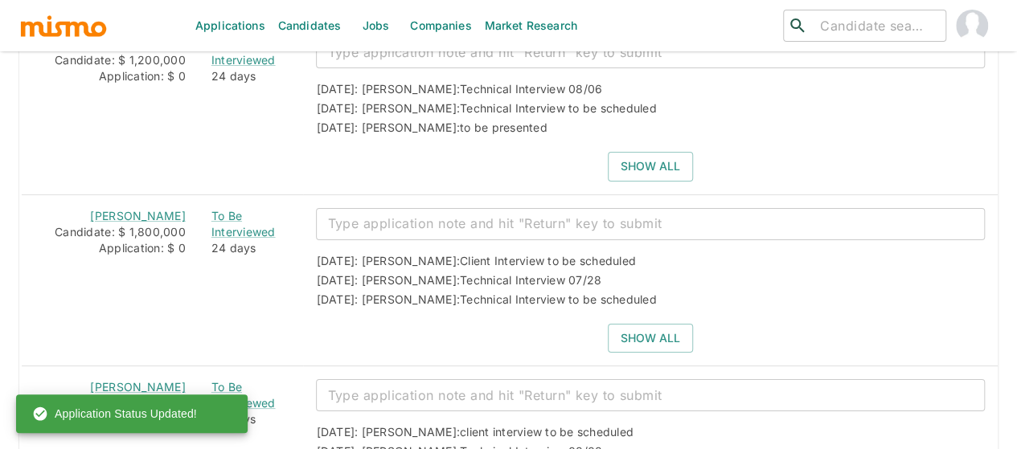
scroll to position [3109, 0]
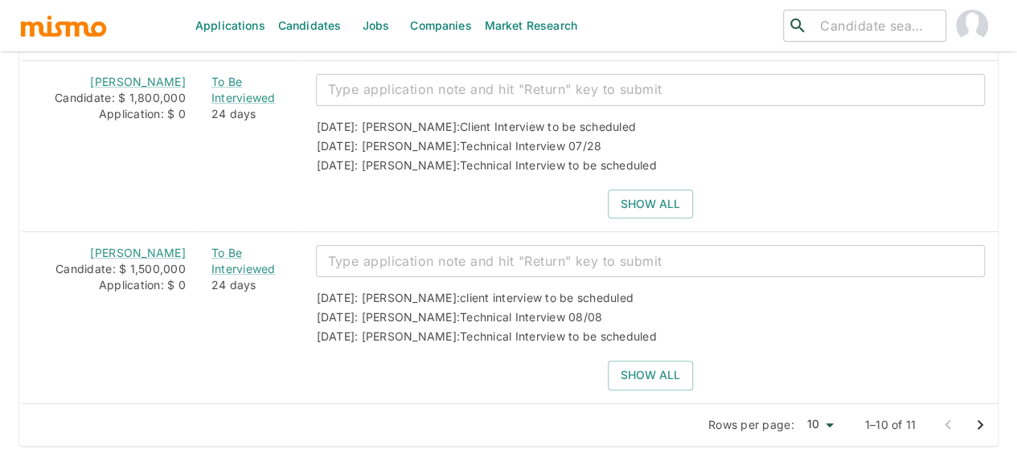
click at [980, 416] on icon "Go to next page" at bounding box center [979, 425] width 19 height 19
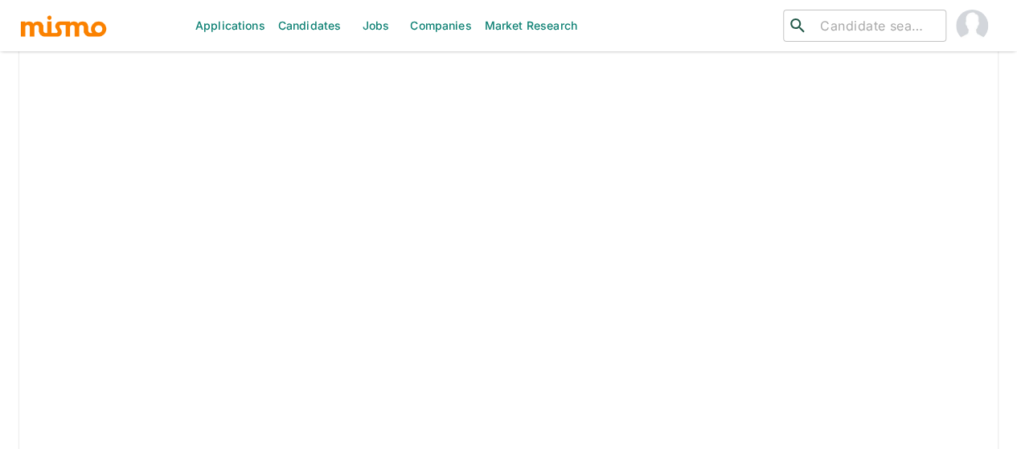
scroll to position [1652, 0]
click at [941, 412] on icon "Go to previous page" at bounding box center [947, 418] width 19 height 19
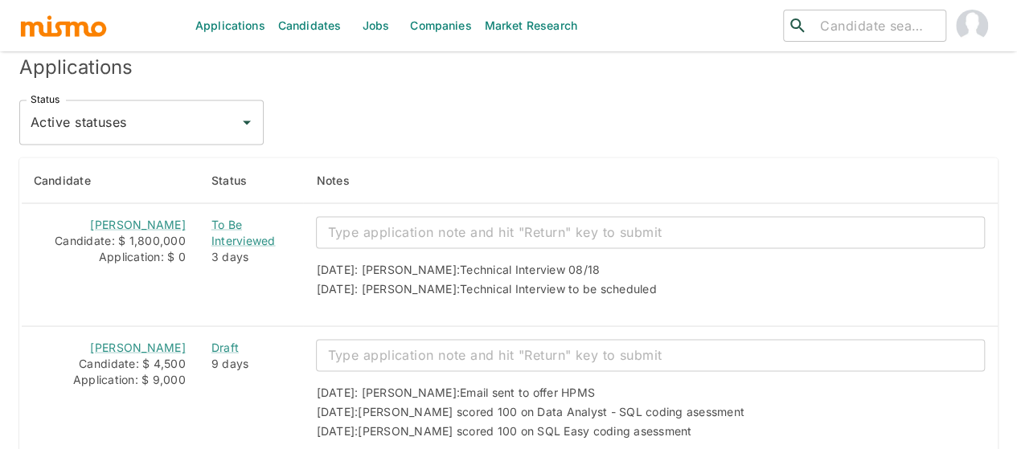
scroll to position [1340, 0]
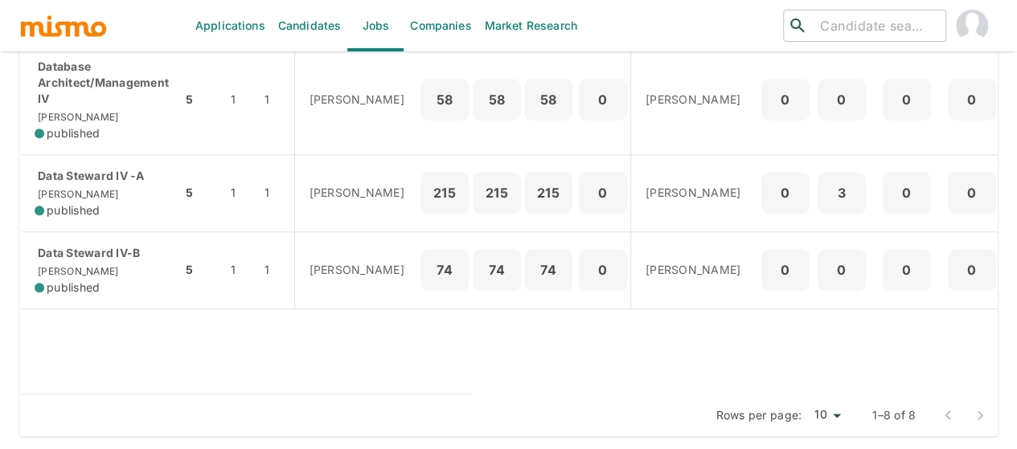
scroll to position [824, 0]
